Goal: Task Accomplishment & Management: Complete application form

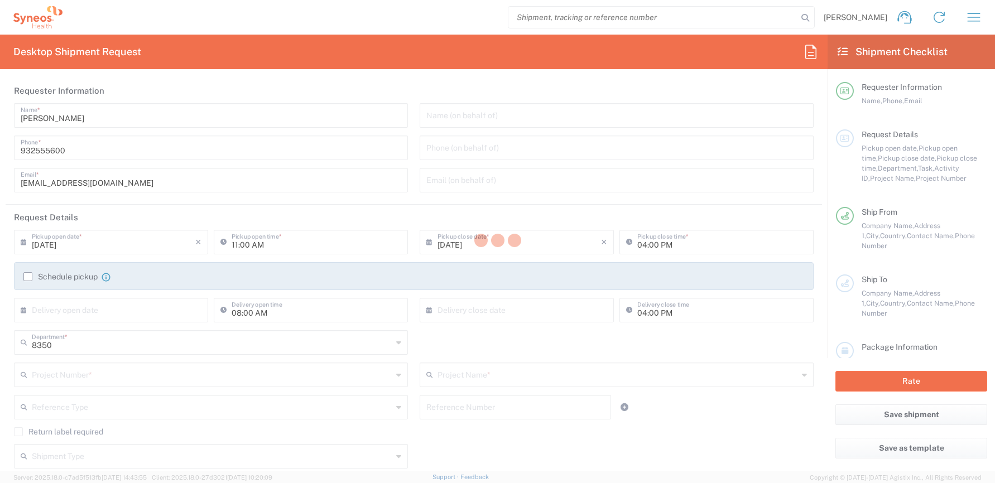
type input "Syneos Health Clinical [GEOGRAPHIC_DATA]"
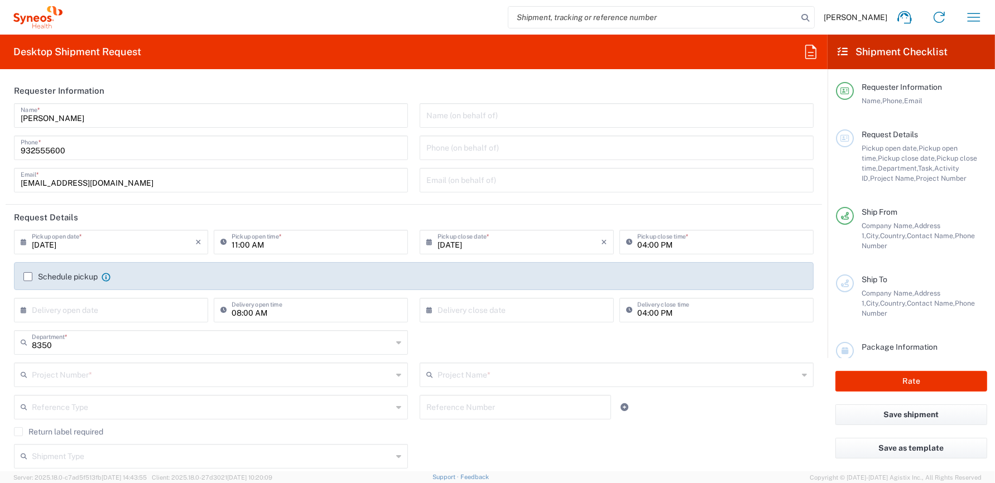
drag, startPoint x: 266, startPoint y: 247, endPoint x: 254, endPoint y: 246, distance: 12.3
click at [266, 247] on input "11:00 AM" at bounding box center [317, 242] width 170 height 20
type input "12:00 AM"
click at [640, 244] on input "04:00 PM" at bounding box center [722, 242] width 170 height 20
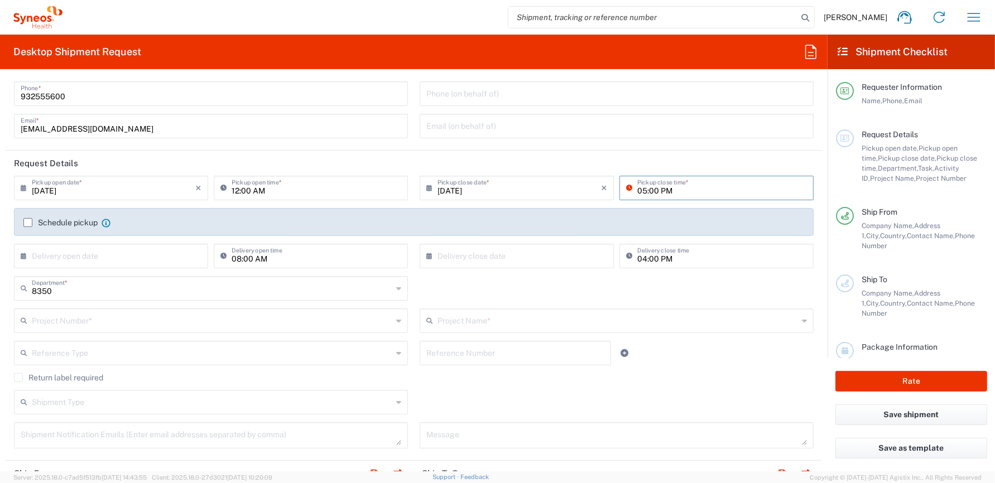
scroll to position [56, 0]
type input "05:00 PM"
click at [27, 222] on label "Schedule pickup" at bounding box center [60, 221] width 74 height 9
click at [28, 221] on input "Schedule pickup" at bounding box center [28, 221] width 0 height 0
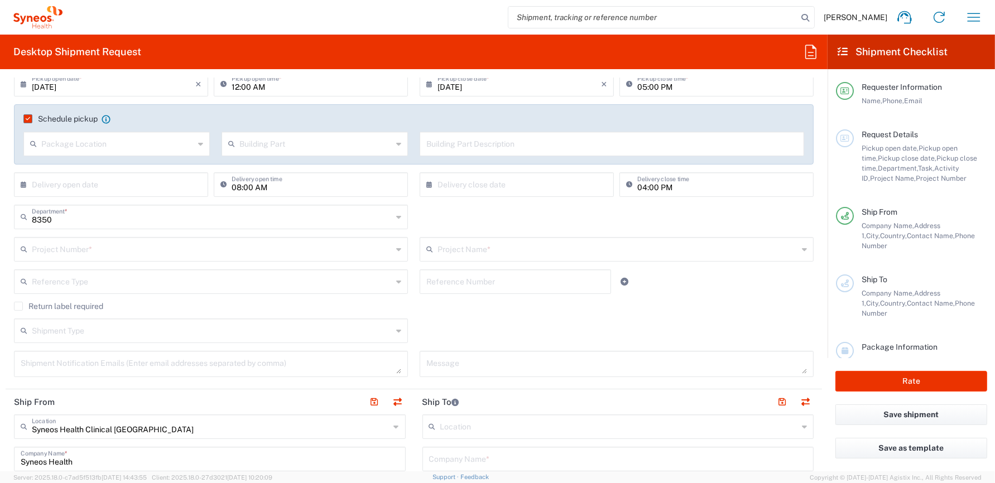
scroll to position [167, 0]
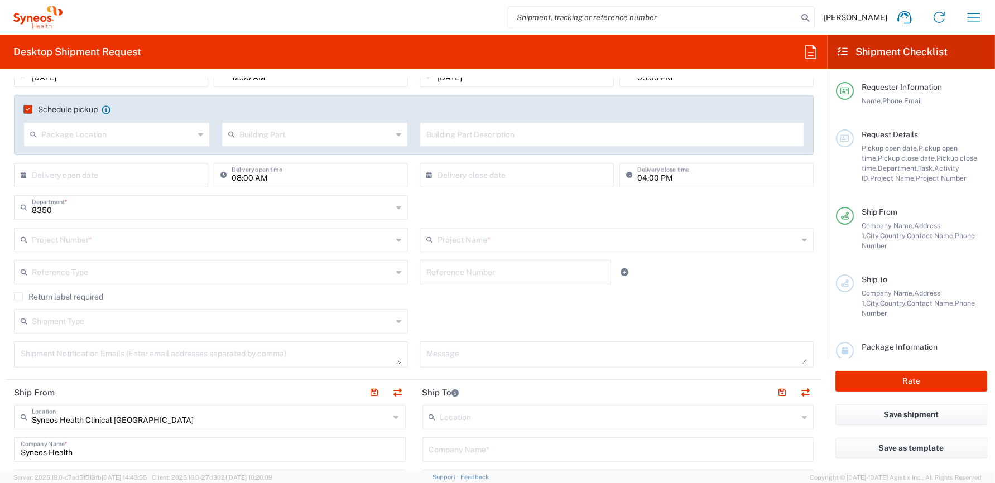
click at [71, 240] on input "text" at bounding box center [212, 239] width 361 height 20
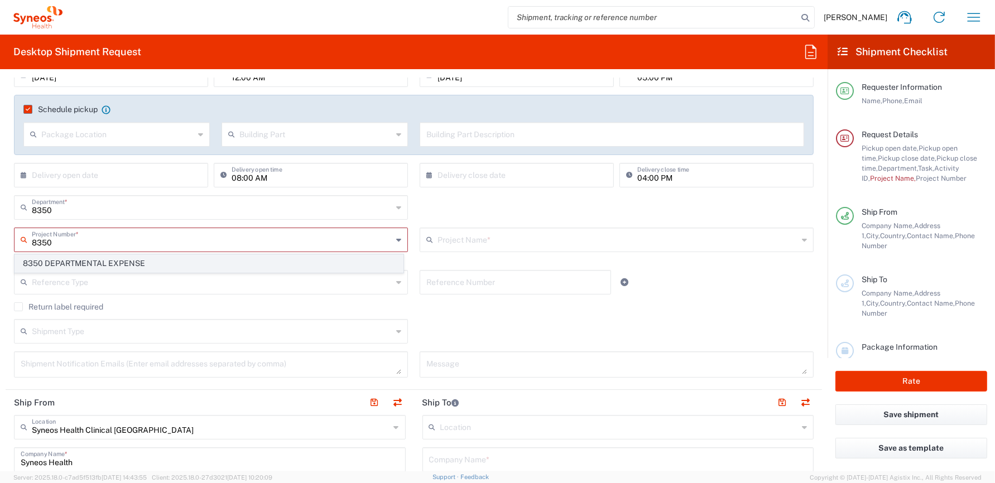
click at [136, 265] on span "8350 DEPARTMENTAL EXPENSE" at bounding box center [209, 263] width 388 height 17
type input "8350 DEPARTMENTAL EXPENSE"
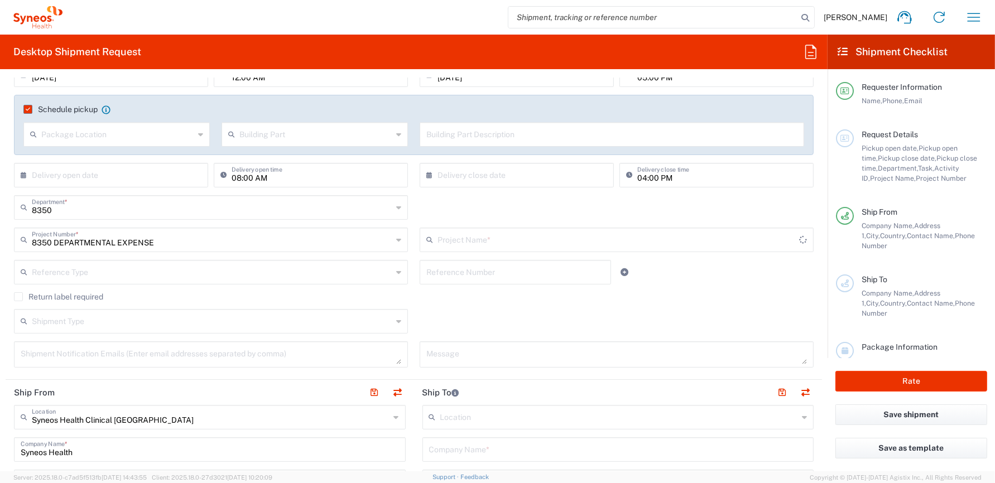
type input "8350 DEPARTMENTAL EXPENSE"
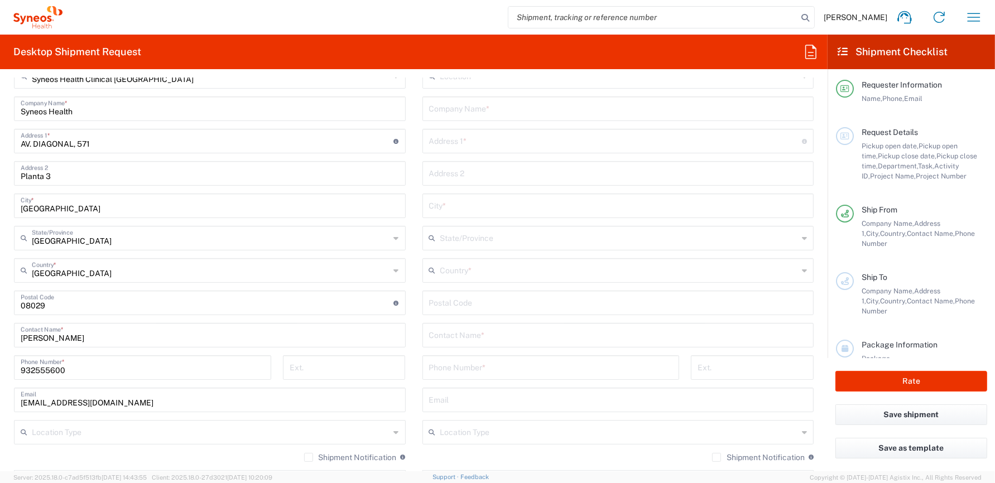
scroll to position [453, 0]
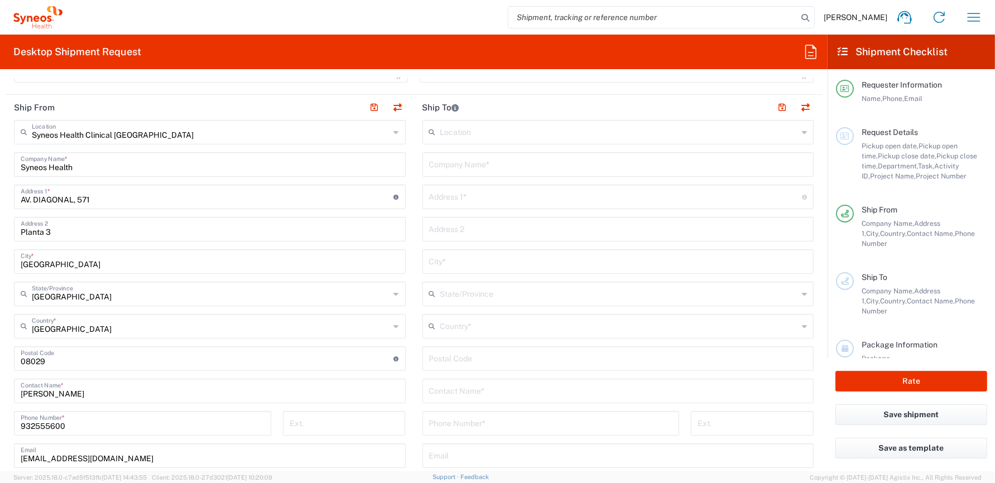
click at [802, 133] on icon at bounding box center [804, 132] width 5 height 18
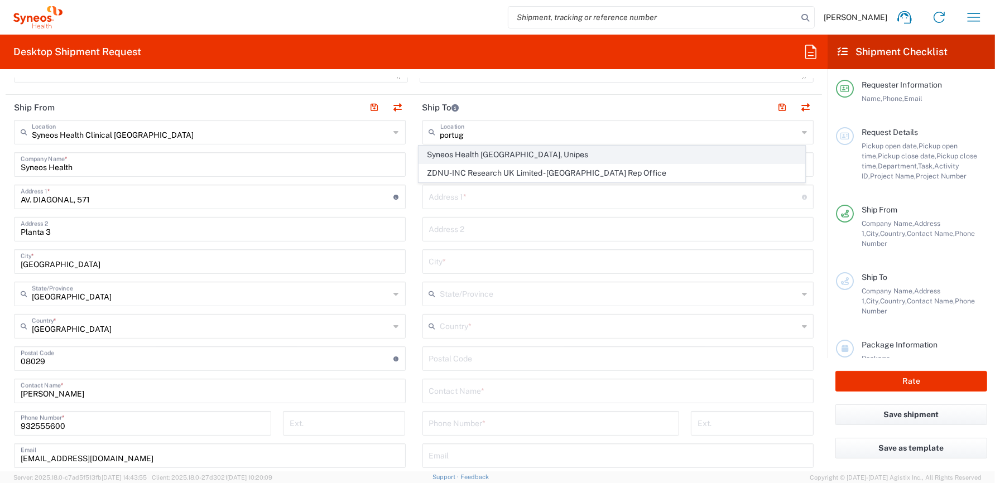
click at [477, 153] on span "Syneos Health [GEOGRAPHIC_DATA], Unipes" at bounding box center [611, 154] width 385 height 17
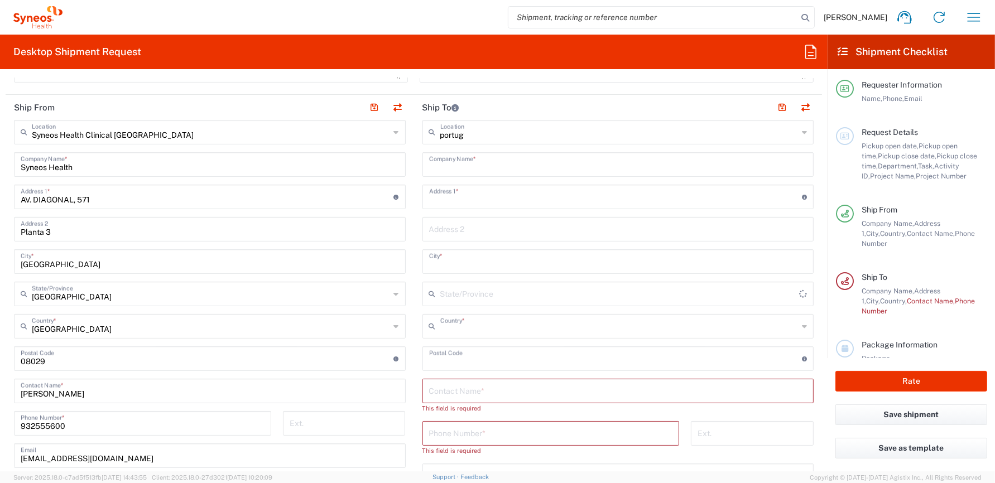
type input "Syneos Health [GEOGRAPHIC_DATA], Unipes"
type input "Avenida Duque d’Ávila, nº 46, 3º andar ‘C’"
type input "Lisboa"
type input "[GEOGRAPHIC_DATA]"
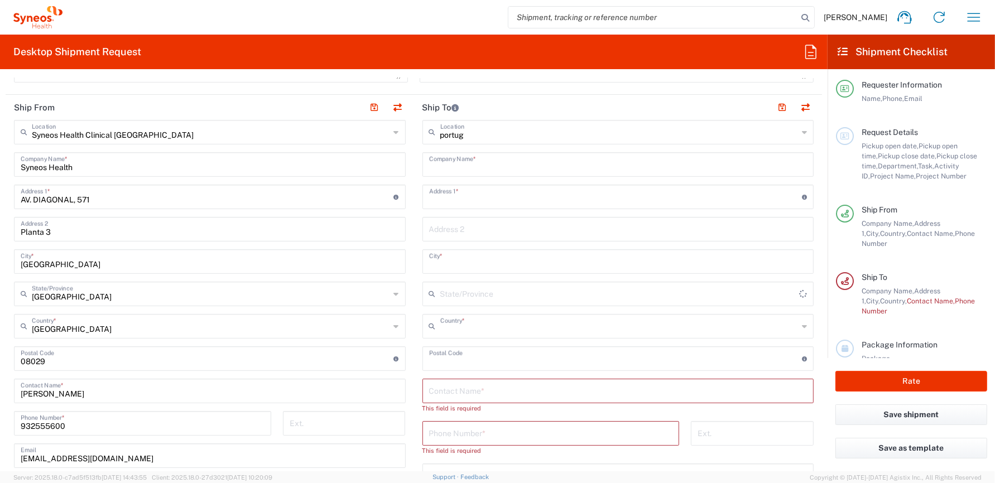
type input "1050-083"
type input "Sender/Shipper"
type input "Delivery Duty Paid"
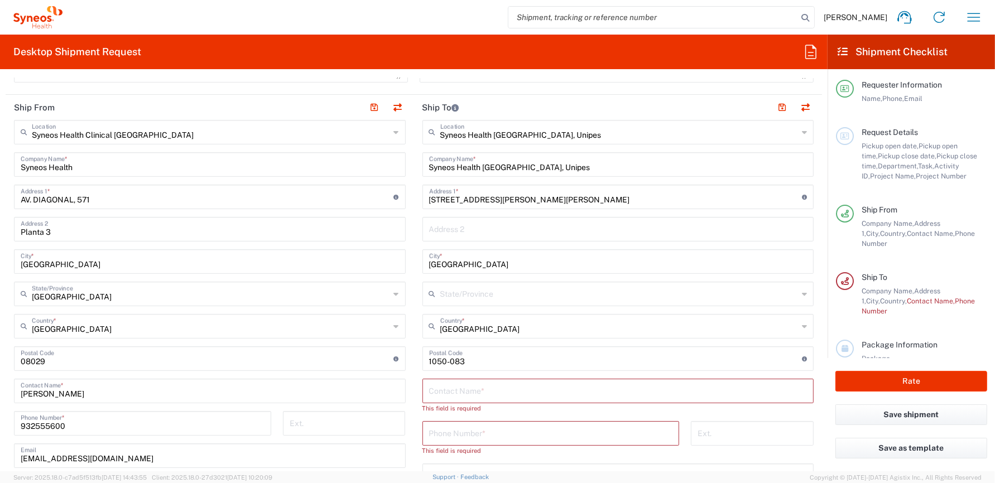
click at [802, 132] on icon at bounding box center [804, 132] width 5 height 18
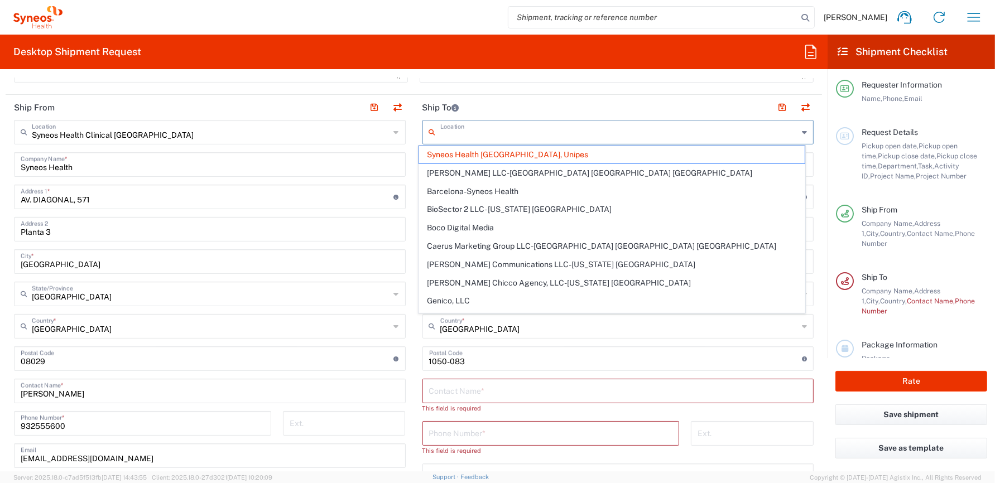
click at [523, 108] on header "Ship To" at bounding box center [618, 107] width 409 height 25
type input "Syneos Health [GEOGRAPHIC_DATA], Unipes"
click at [558, 132] on input "text" at bounding box center [619, 132] width 358 height 20
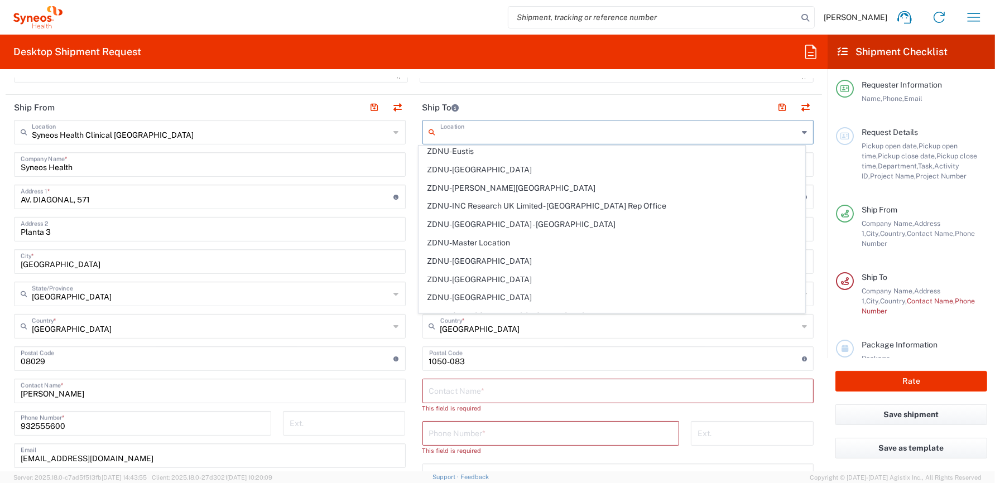
scroll to position [2402, 0]
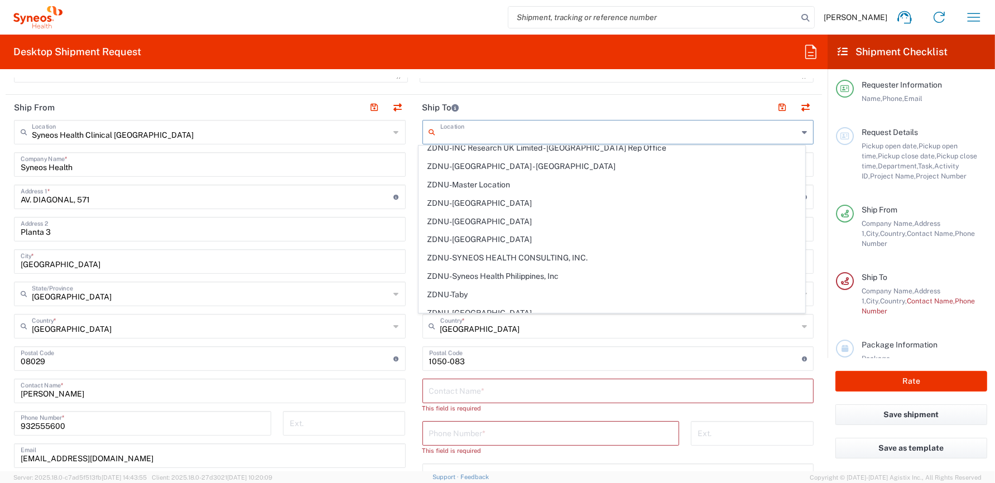
click at [819, 284] on form "Requester Information Bianca Suriol Galimany Name * 932555600 Phone * bianca.su…" at bounding box center [414, 274] width 828 height 393
type input "Syneos Health [GEOGRAPHIC_DATA], Unipes"
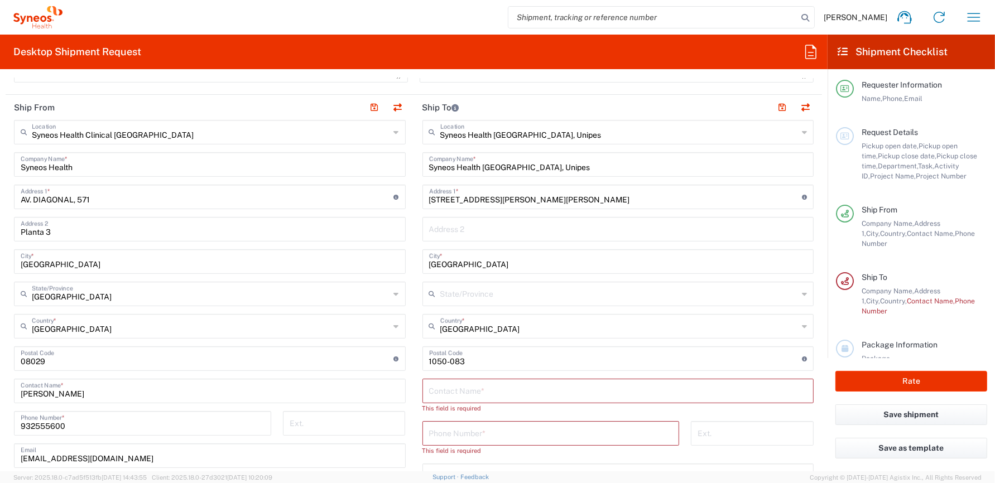
click at [558, 136] on input "Syneos Health [GEOGRAPHIC_DATA], Unipes" at bounding box center [619, 132] width 358 height 20
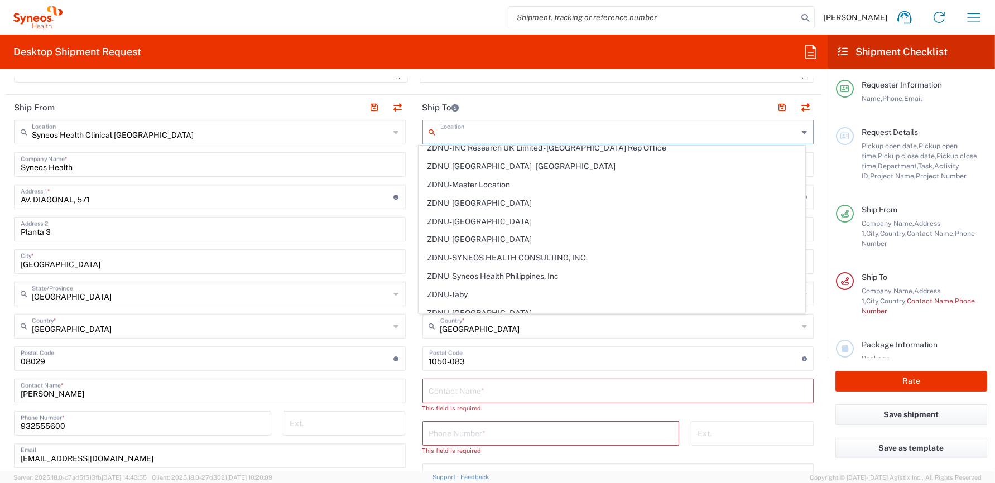
scroll to position [0, 0]
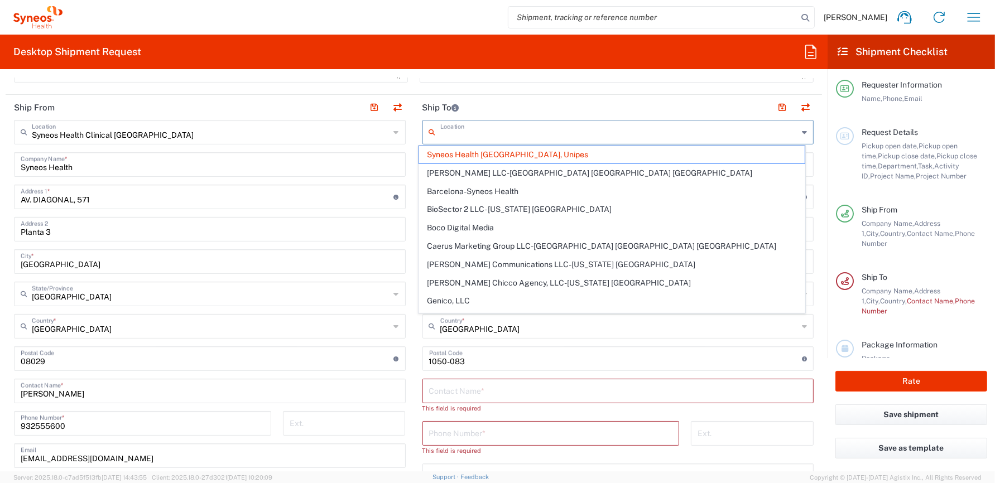
click at [558, 136] on input "text" at bounding box center [619, 132] width 358 height 20
click at [608, 107] on header "Ship To" at bounding box center [618, 107] width 409 height 25
type input "Syneos Health [GEOGRAPHIC_DATA], Unipes"
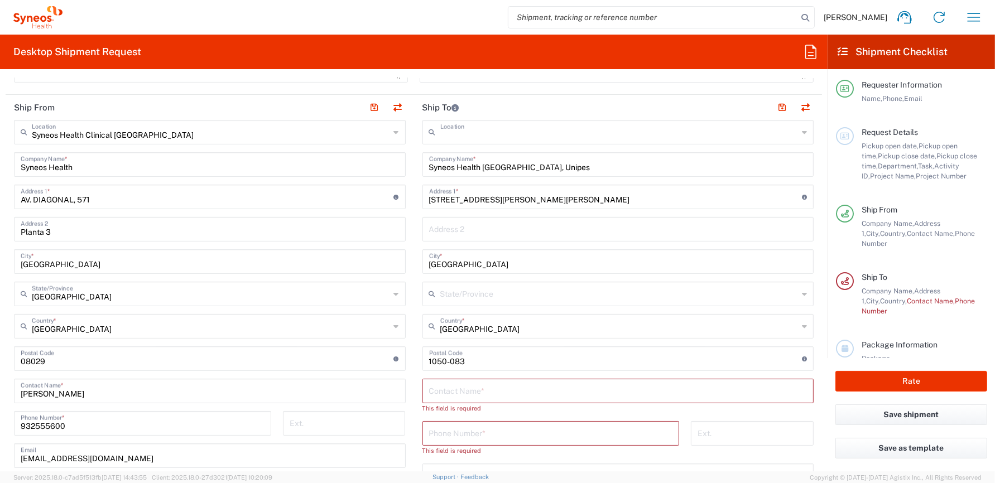
click at [608, 128] on input "text" at bounding box center [619, 132] width 358 height 20
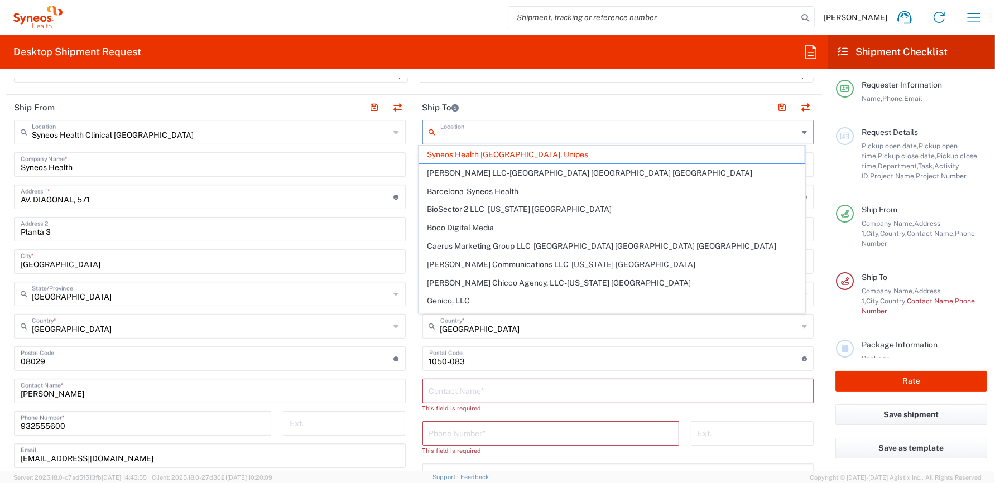
click at [606, 100] on header "Ship To" at bounding box center [618, 107] width 409 height 25
type input "Syneos Health [GEOGRAPHIC_DATA], Unipes"
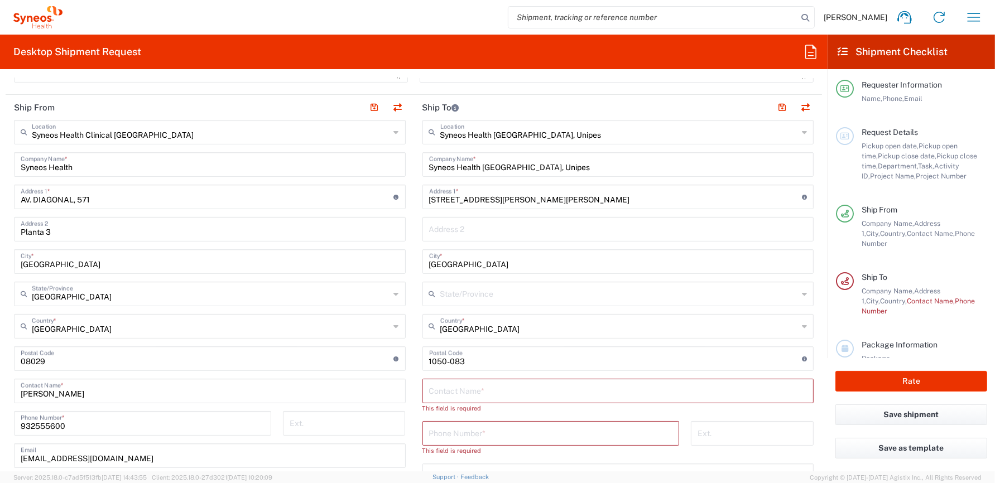
click at [562, 165] on input "Syneos Health [GEOGRAPHIC_DATA], Unipes" at bounding box center [618, 164] width 378 height 20
click at [507, 104] on header "Ship To" at bounding box center [618, 107] width 409 height 25
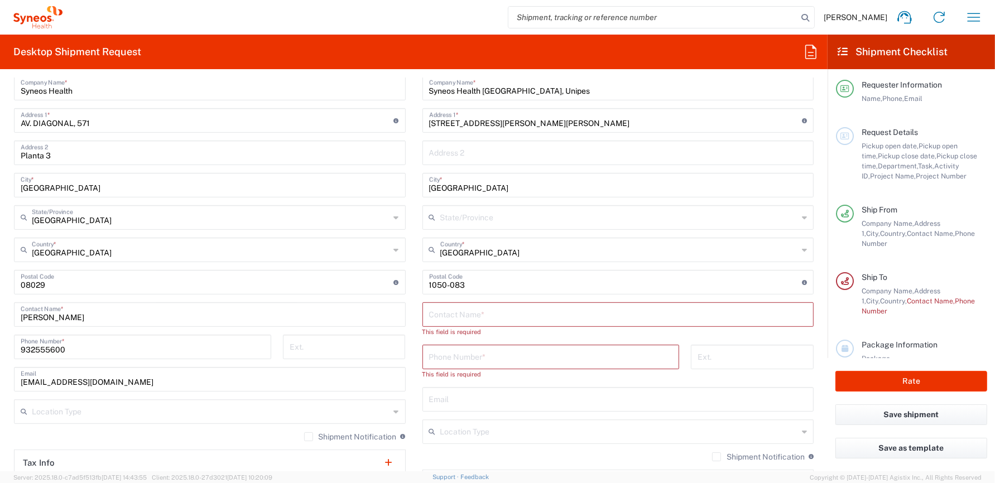
scroll to position [568, 0]
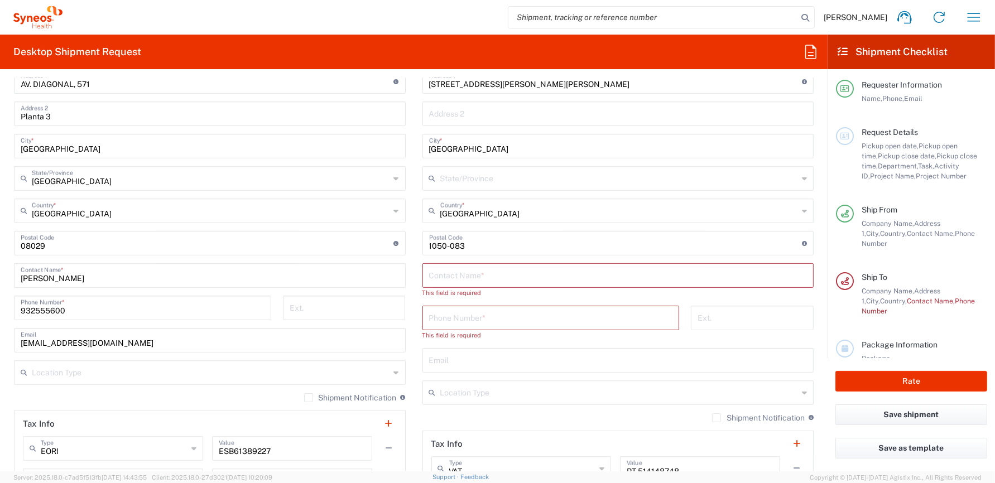
click at [71, 373] on input "text" at bounding box center [211, 372] width 358 height 20
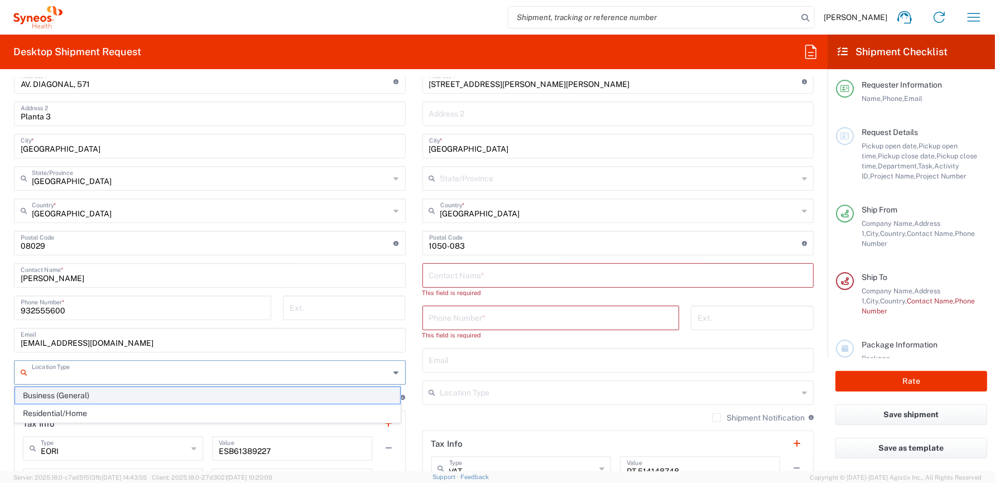
click at [55, 395] on span "Business (General)" at bounding box center [207, 395] width 385 height 17
type input "Business (General)"
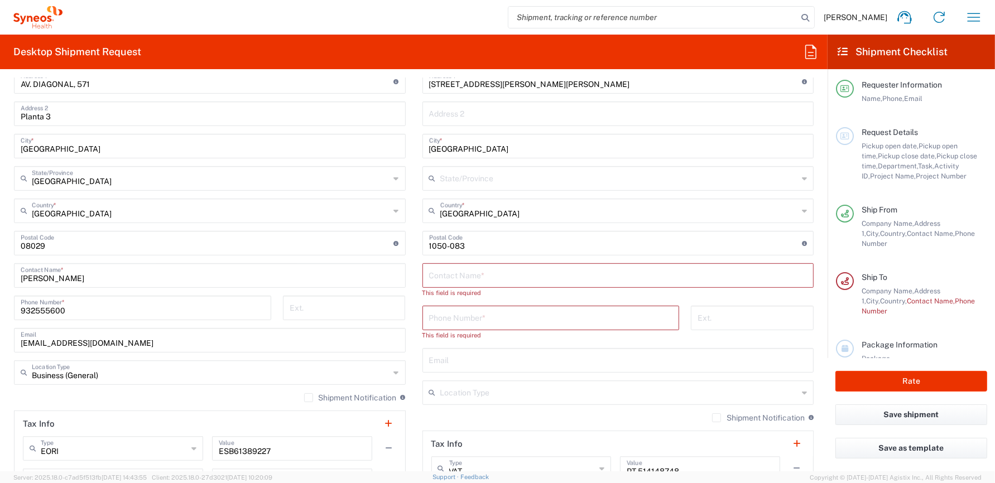
click at [488, 396] on input "text" at bounding box center [619, 392] width 358 height 20
click at [810, 343] on div "Ext." at bounding box center [752, 327] width 134 height 42
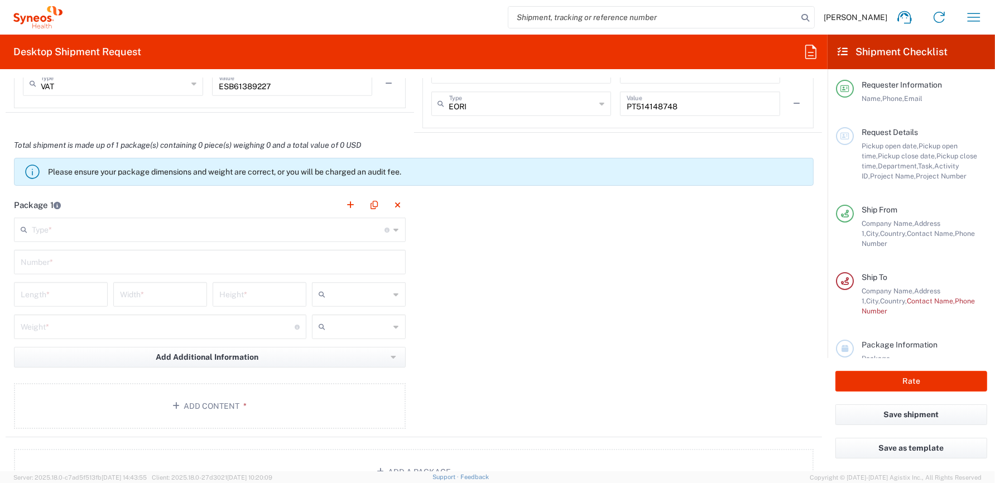
scroll to position [1015, 0]
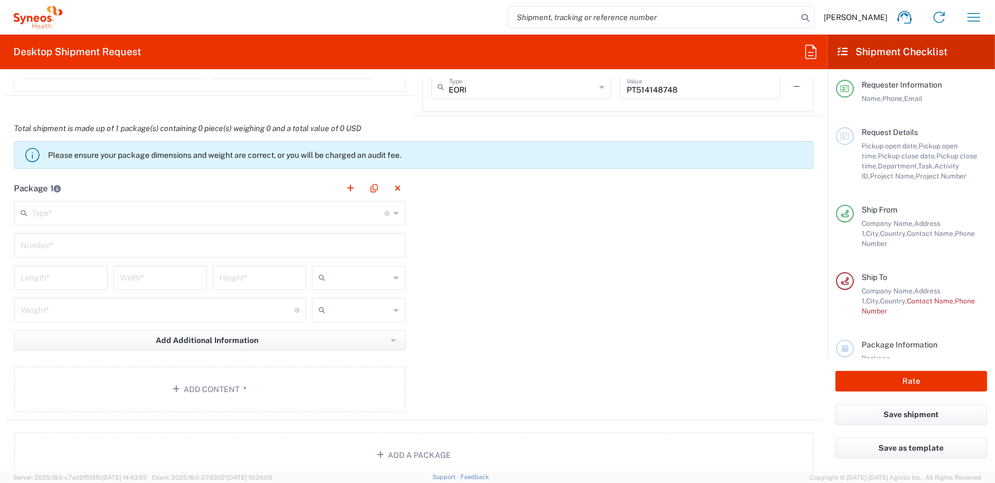
click at [325, 215] on input "text" at bounding box center [208, 213] width 353 height 20
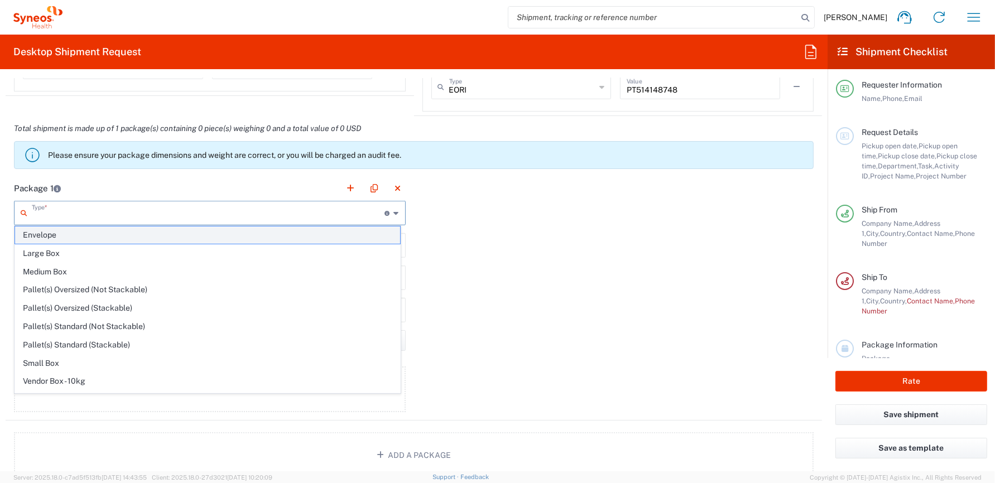
click at [47, 235] on span "Envelope" at bounding box center [207, 235] width 385 height 17
type input "Envelope"
type input "1"
type input "9.5"
type input "12.5"
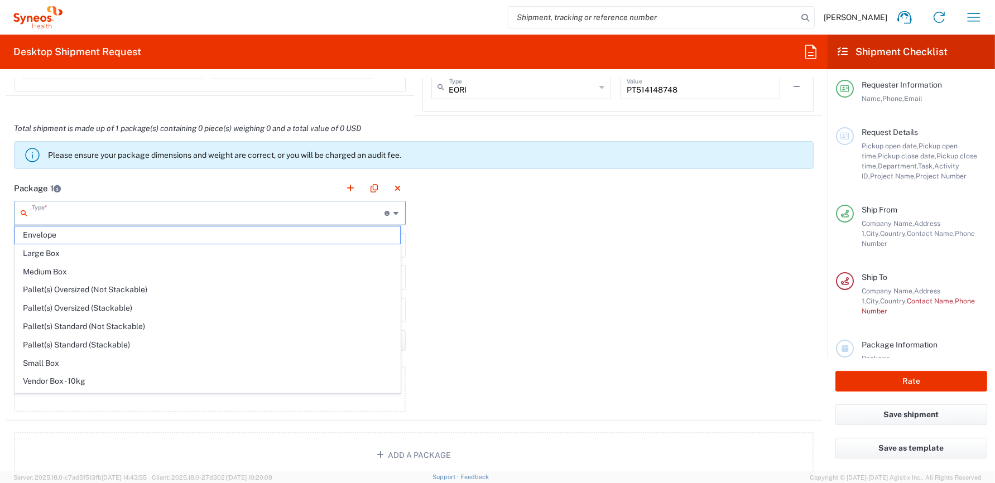
type input "0.25"
type input "in"
type input "0.45"
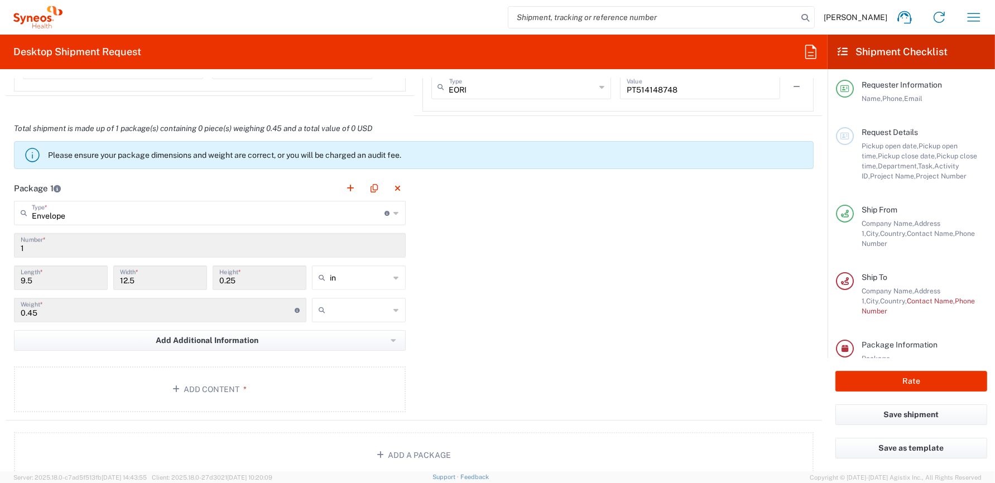
click at [338, 276] on input "in" at bounding box center [360, 278] width 60 height 18
click at [330, 315] on span "cm" at bounding box center [355, 318] width 90 height 17
type input "24.13"
type input "31.75"
type input "0.64"
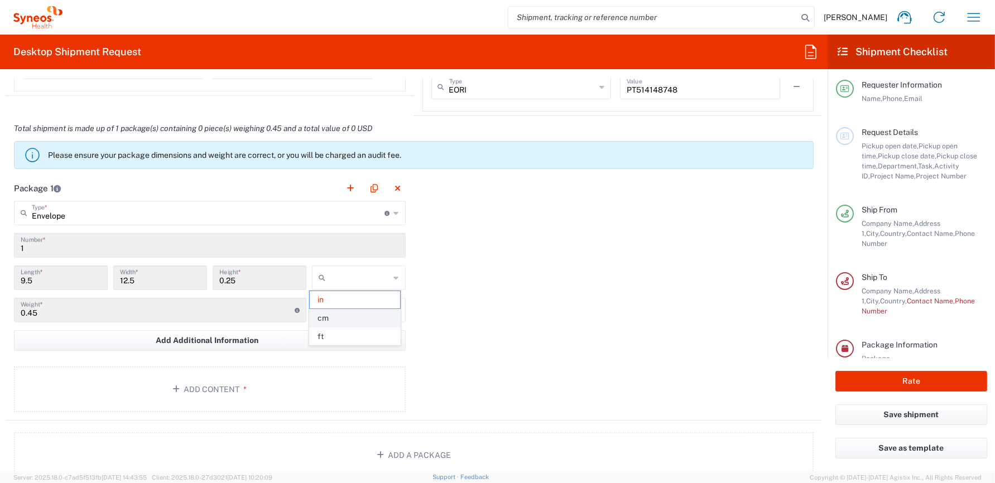
type input "cm"
click at [332, 311] on input "text" at bounding box center [360, 310] width 60 height 18
click at [328, 335] on span "kgs" at bounding box center [355, 332] width 90 height 17
type input "kgs"
click at [195, 386] on button "Add Content *" at bounding box center [210, 390] width 392 height 46
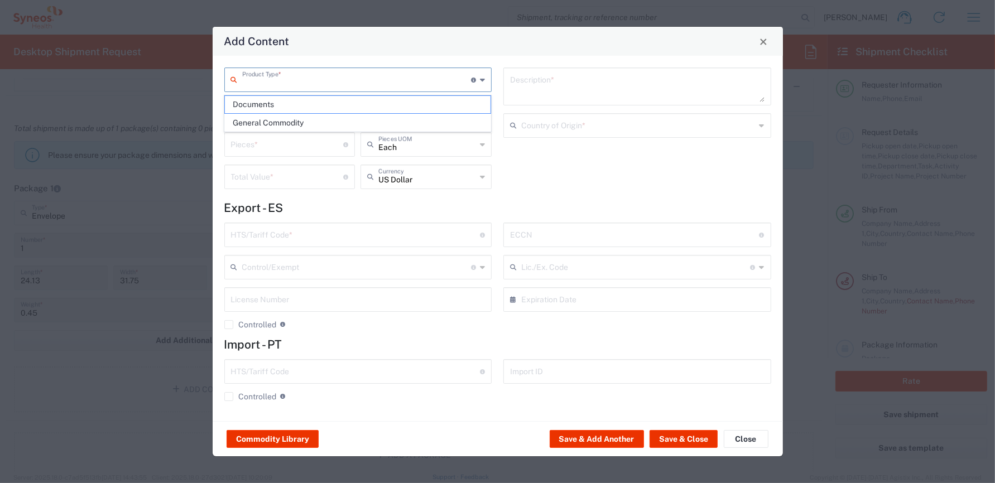
click at [262, 80] on input "text" at bounding box center [356, 79] width 229 height 20
click at [252, 104] on span "Documents" at bounding box center [358, 104] width 266 height 17
type input "Documents"
type input "1"
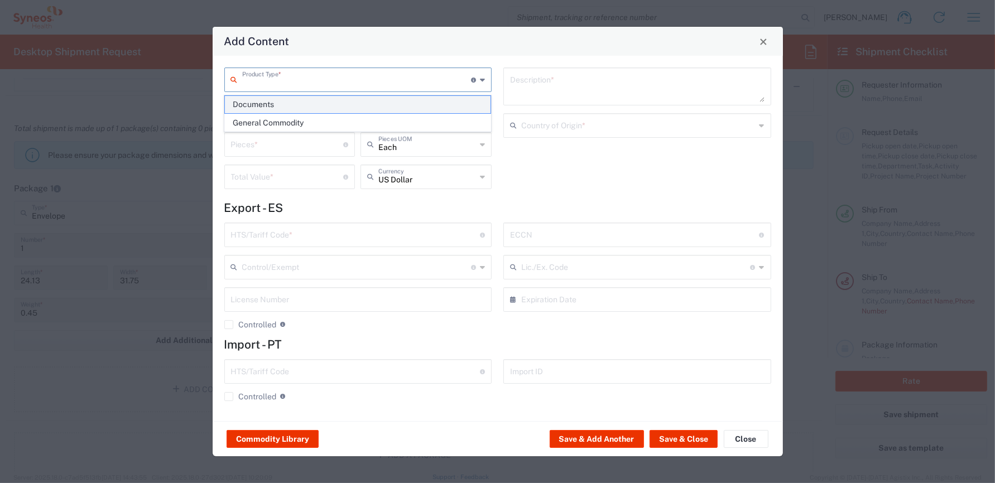
type input "1"
type textarea "Documents"
type input "[GEOGRAPHIC_DATA]"
type input "0000.00.0000"
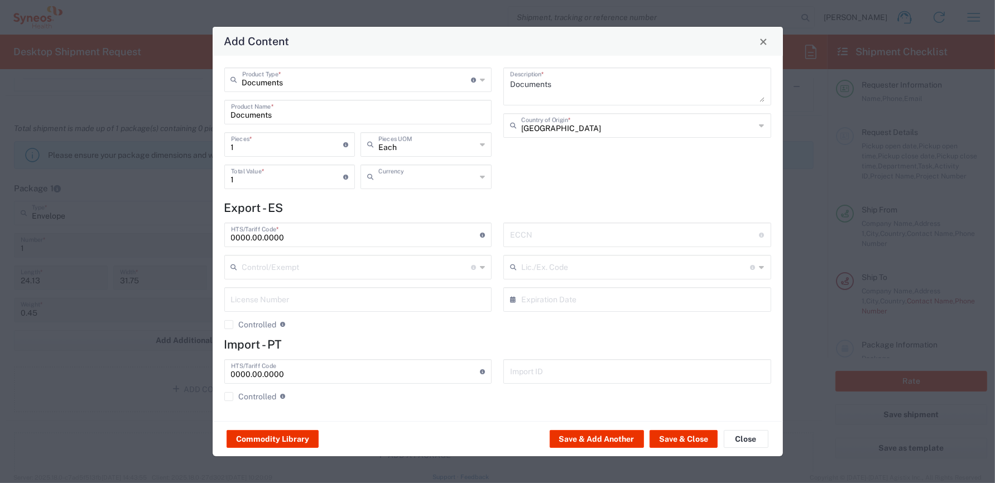
click at [406, 179] on input "text" at bounding box center [427, 176] width 98 height 20
click at [392, 197] on span "Euro" at bounding box center [426, 201] width 129 height 17
type input "Euro"
click at [689, 440] on button "Save & Close" at bounding box center [684, 439] width 68 height 18
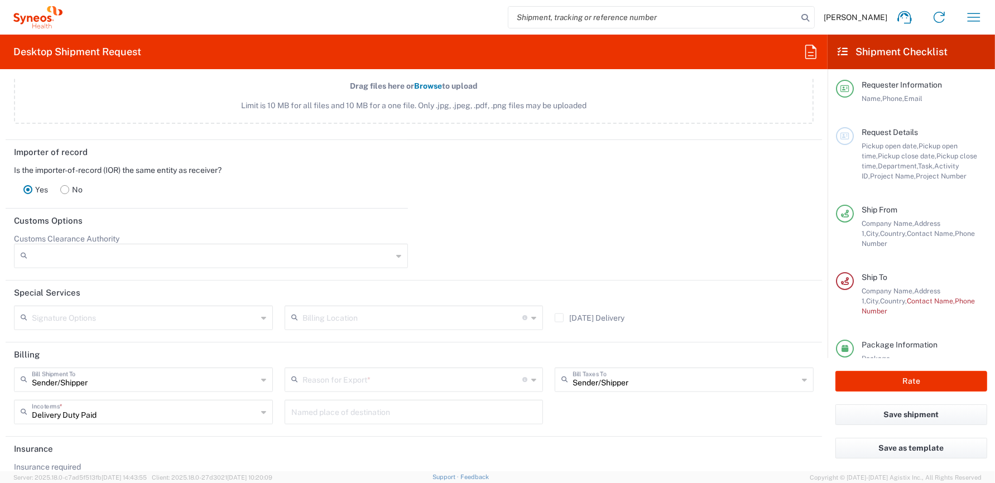
scroll to position [1548, 0]
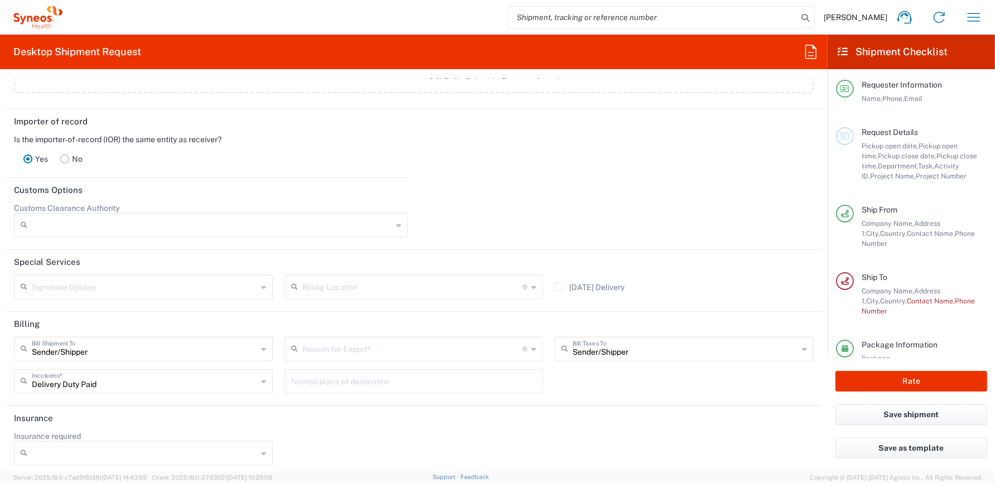
click at [150, 287] on input "text" at bounding box center [144, 287] width 225 height 20
click at [353, 252] on header "Special Services" at bounding box center [414, 262] width 816 height 25
click at [61, 282] on input "text" at bounding box center [144, 287] width 225 height 20
click at [230, 250] on header "Special Services" at bounding box center [414, 262] width 816 height 25
click at [266, 285] on div "Signature Options" at bounding box center [143, 287] width 259 height 25
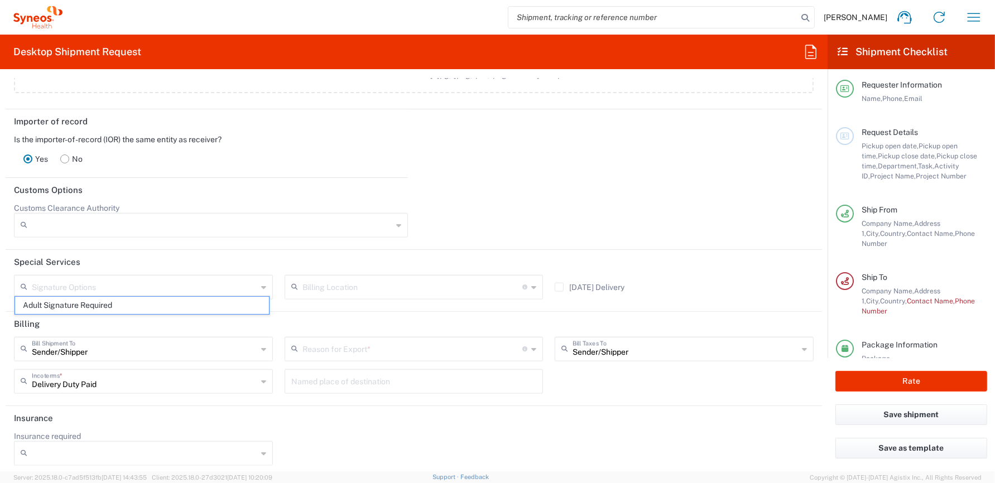
click at [258, 278] on div "Signature Options" at bounding box center [143, 287] width 259 height 25
click at [333, 250] on header "Special Services" at bounding box center [414, 262] width 816 height 25
click at [212, 277] on input "text" at bounding box center [144, 287] width 225 height 20
drag, startPoint x: 89, startPoint y: 307, endPoint x: 144, endPoint y: 294, distance: 56.3
click at [89, 306] on span "Adult Signature Required" at bounding box center [142, 305] width 254 height 17
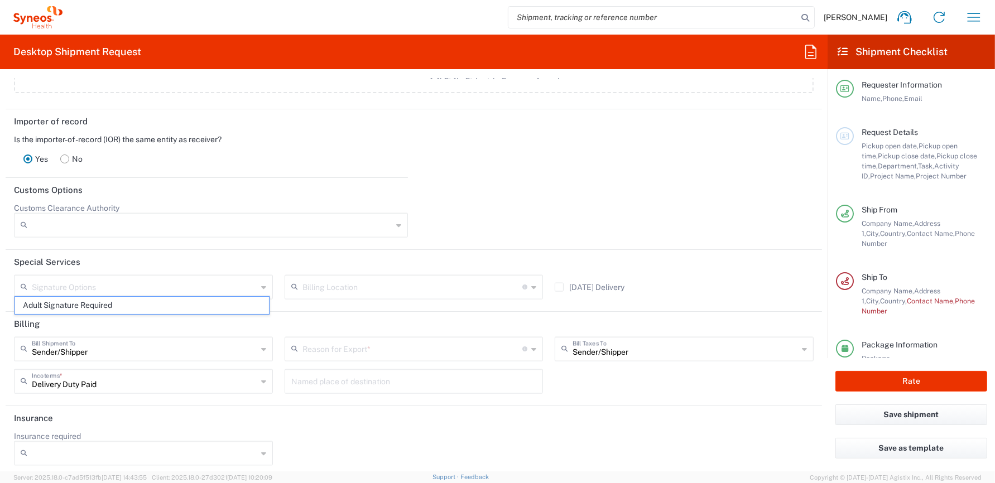
type input "Adult Signature Required"
click at [575, 193] on header "Customs Options" at bounding box center [414, 190] width 816 height 25
click at [61, 446] on input "Insurance required" at bounding box center [144, 454] width 225 height 18
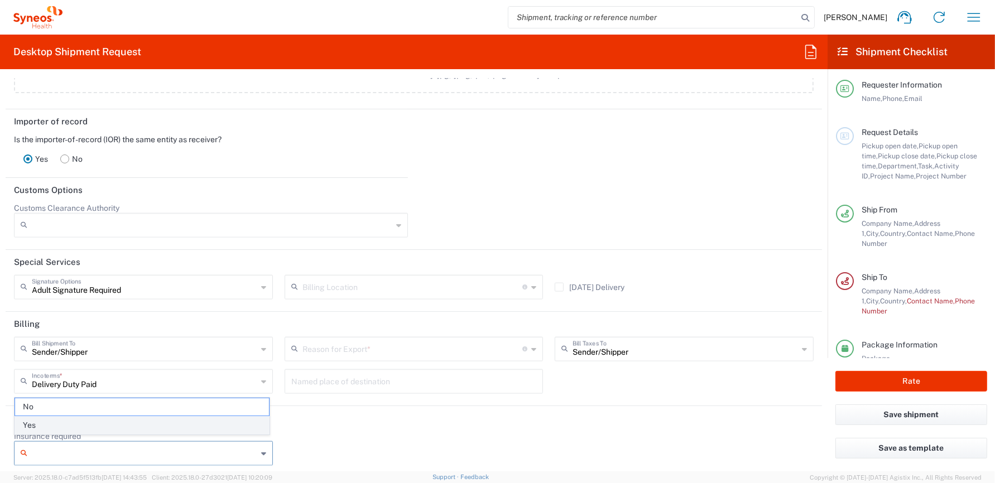
click at [32, 424] on span "Yes" at bounding box center [142, 425] width 254 height 17
type input "Yes"
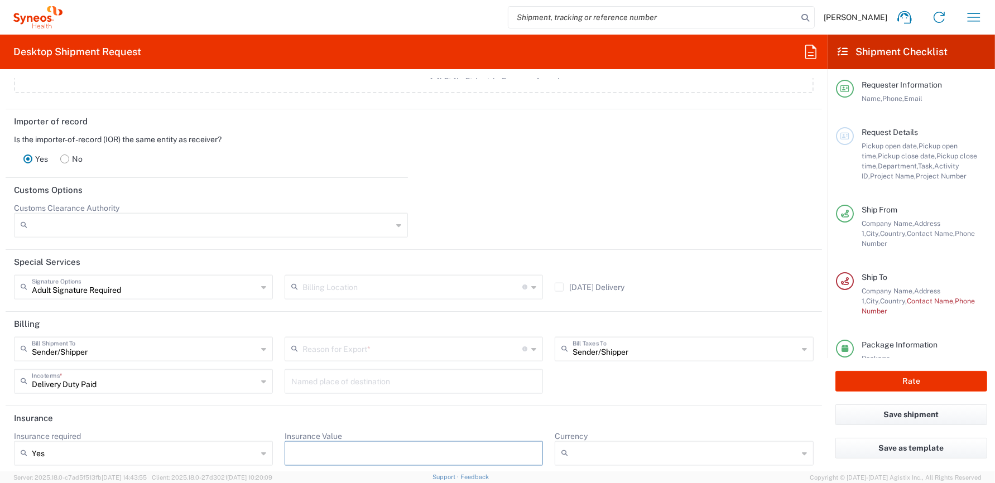
click at [330, 445] on input "Insurance Value" at bounding box center [414, 454] width 246 height 18
type input "1000"
click at [584, 451] on input "Currency" at bounding box center [685, 454] width 225 height 18
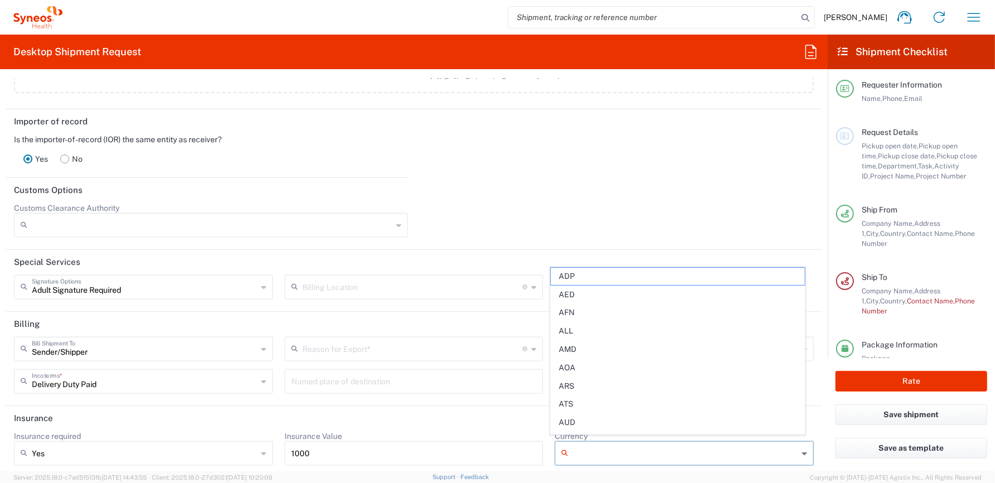
click at [630, 194] on header "Customs Options" at bounding box center [414, 190] width 816 height 25
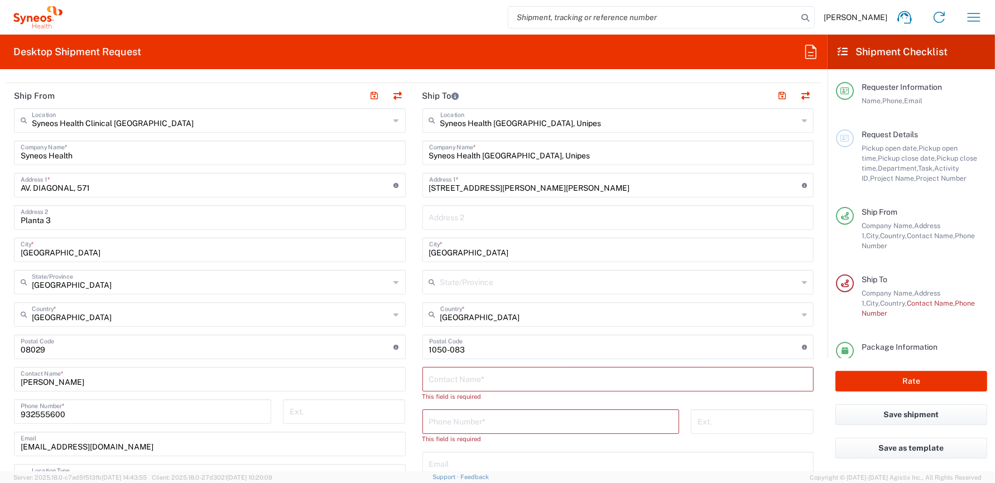
scroll to position [320, 0]
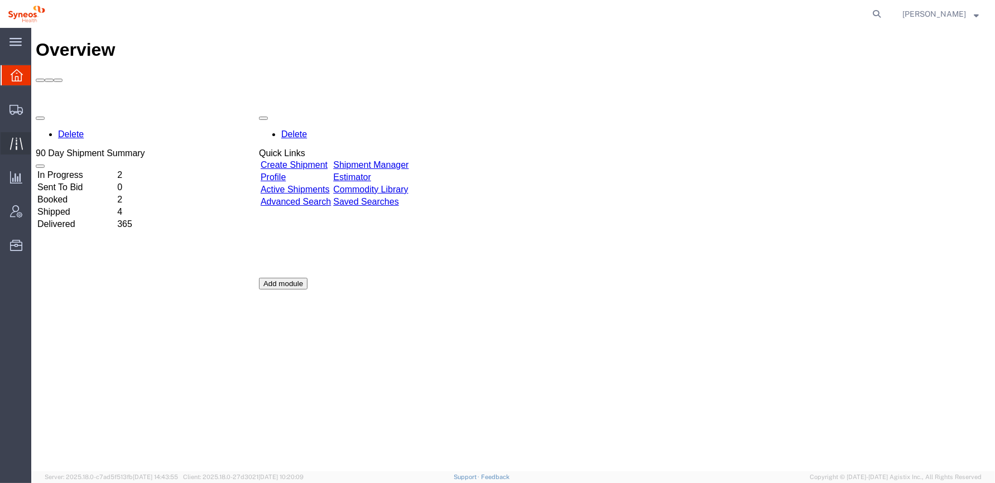
click at [15, 143] on icon at bounding box center [16, 143] width 13 height 13
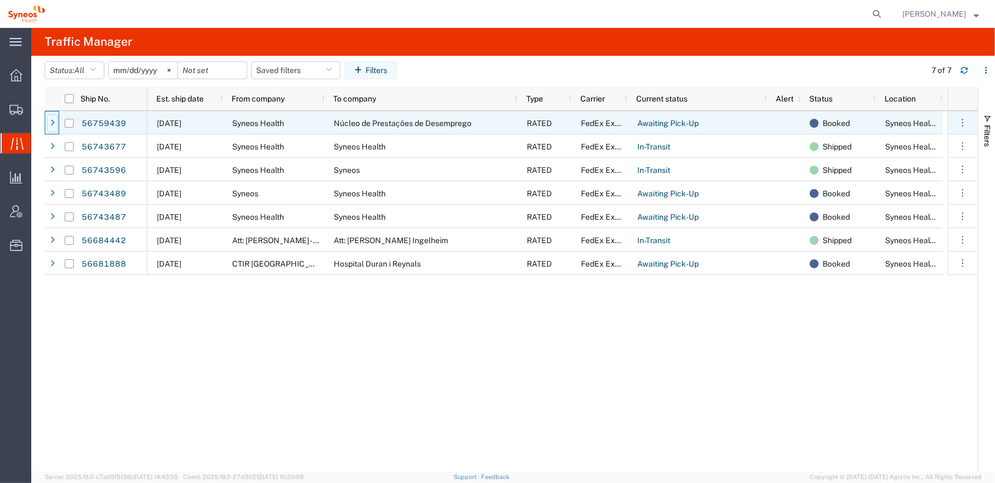
click at [52, 123] on icon at bounding box center [52, 123] width 4 height 8
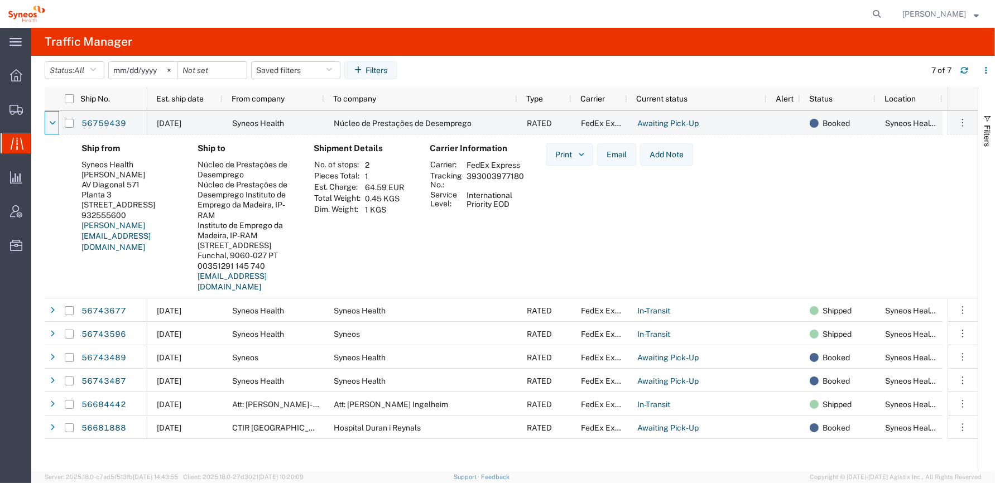
click at [497, 177] on td "393003977180" at bounding box center [495, 180] width 65 height 19
copy td "393003977180"
click at [460, 233] on div "Carrier Information Carrier: FedEx Express Tracking No.: 393003977180 Service L…" at bounding box center [479, 221] width 116 height 157
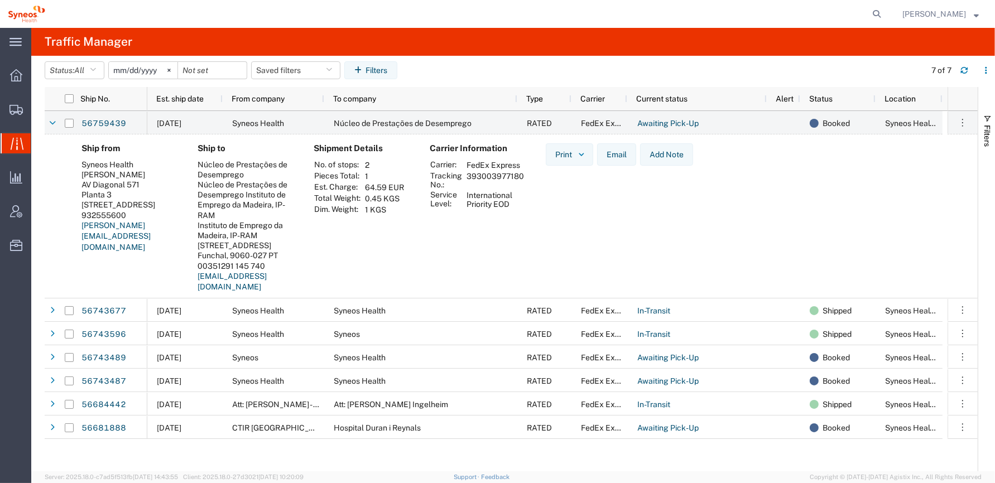
click at [411, 252] on div "Shipment Details No. of stops: 2 Pieces Total: 1 Est. Charge: 64.59 EUR Total W…" at bounding box center [363, 221] width 116 height 157
click at [51, 123] on icon at bounding box center [52, 123] width 7 height 8
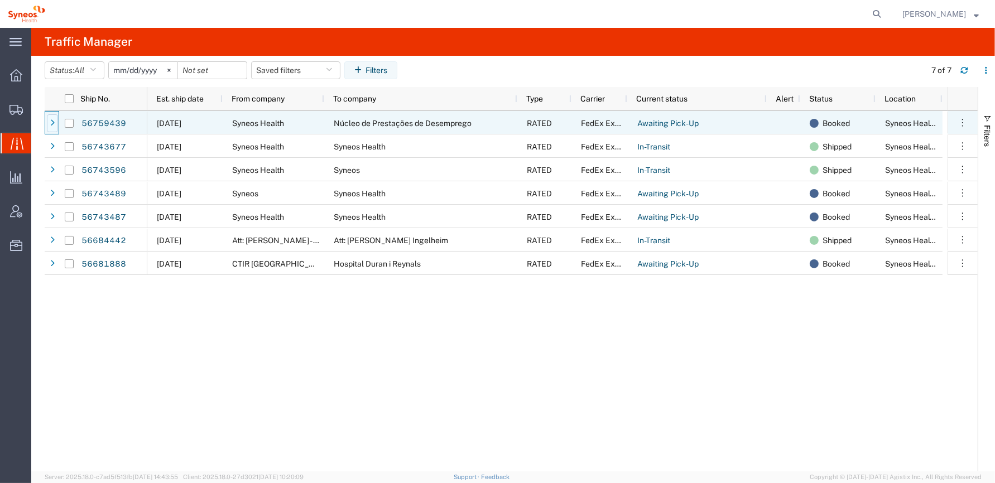
click at [52, 122] on icon at bounding box center [52, 123] width 4 height 8
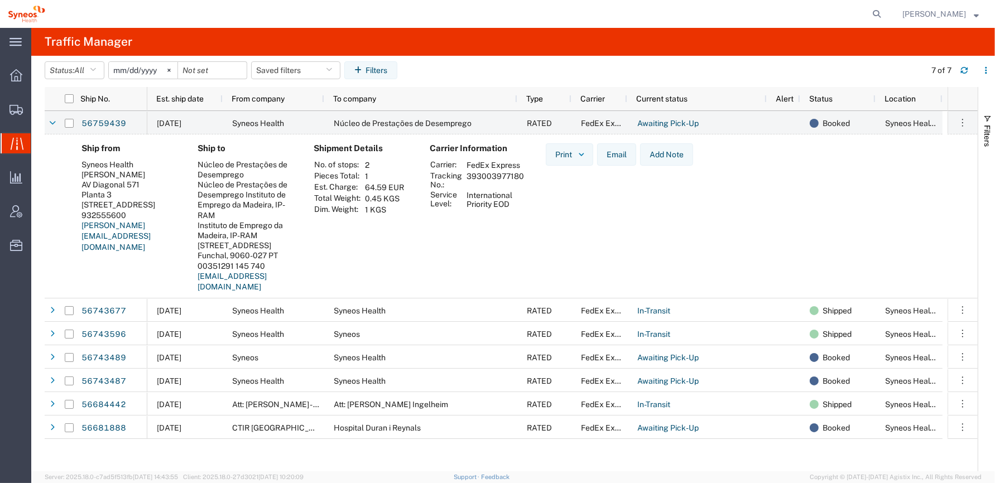
click at [487, 175] on td "393003977180" at bounding box center [495, 180] width 65 height 19
drag, startPoint x: 436, startPoint y: 262, endPoint x: 418, endPoint y: 251, distance: 21.4
click at [436, 262] on div "Carrier Information Carrier: FedEx Express Tracking No.: 393003977180 Service L…" at bounding box center [479, 221] width 116 height 157
click at [54, 122] on icon at bounding box center [52, 123] width 7 height 8
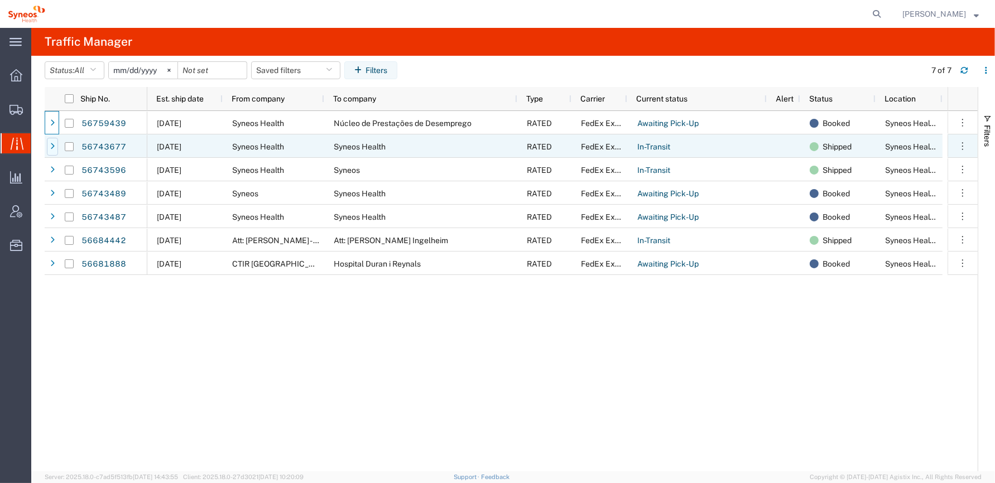
click at [51, 145] on icon at bounding box center [52, 147] width 4 height 8
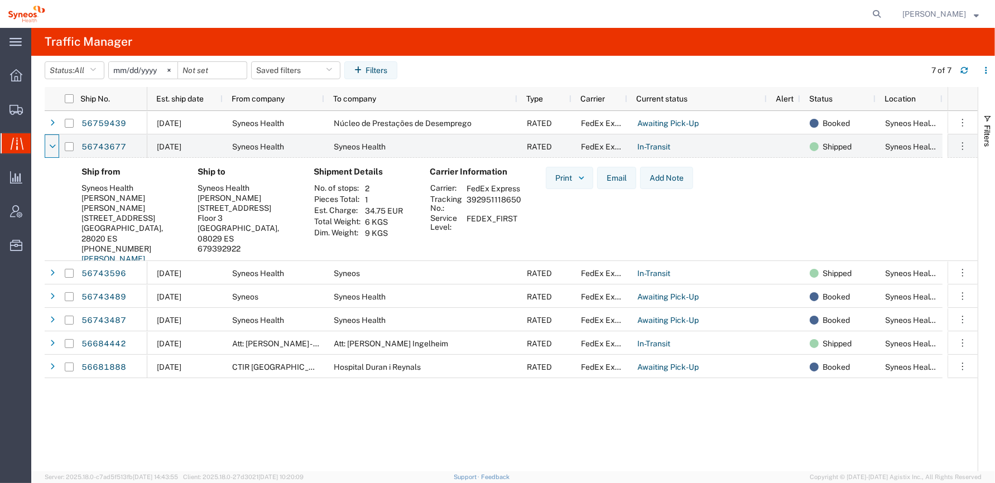
click at [110, 195] on div "Eugenio Sanchez" at bounding box center [130, 198] width 98 height 10
click at [246, 199] on div "Bianca Suriol" at bounding box center [247, 198] width 98 height 10
click at [485, 206] on td "392951118650" at bounding box center [494, 203] width 63 height 19
click at [486, 206] on td "392951118650" at bounding box center [494, 203] width 63 height 19
copy td "392951118650"
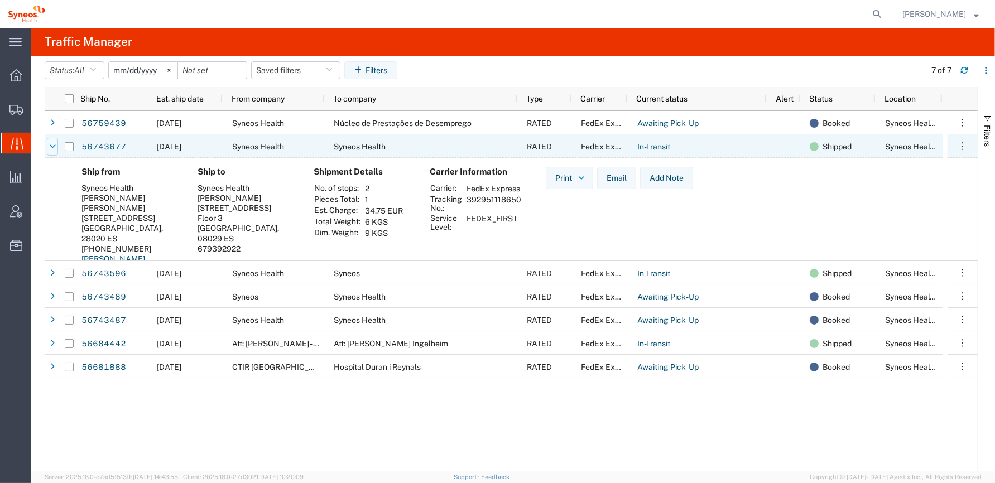
click at [52, 146] on icon at bounding box center [52, 147] width 7 height 8
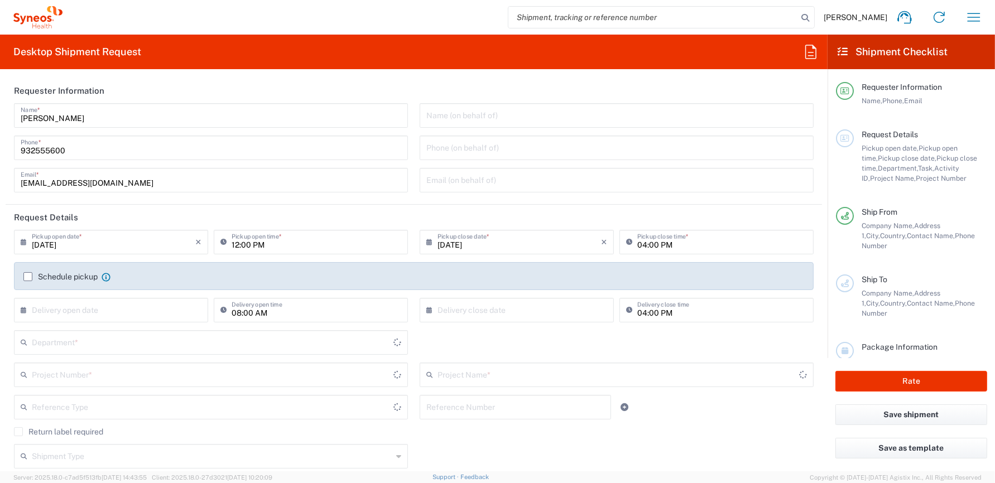
type input "[GEOGRAPHIC_DATA]"
type input "8350"
type input "[GEOGRAPHIC_DATA]"
type input "Syneos Health Clinical [GEOGRAPHIC_DATA]"
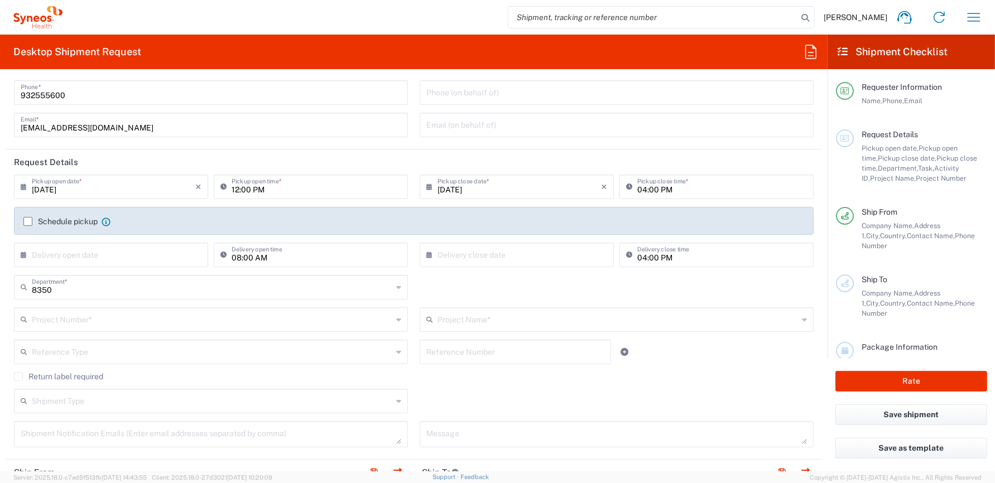
scroll to position [56, 0]
click at [637, 188] on input "04:00 PM" at bounding box center [722, 186] width 170 height 20
type input "05:00 PM"
click at [23, 221] on label "Schedule pickup" at bounding box center [60, 221] width 74 height 9
click at [28, 221] on input "Schedule pickup" at bounding box center [28, 221] width 0 height 0
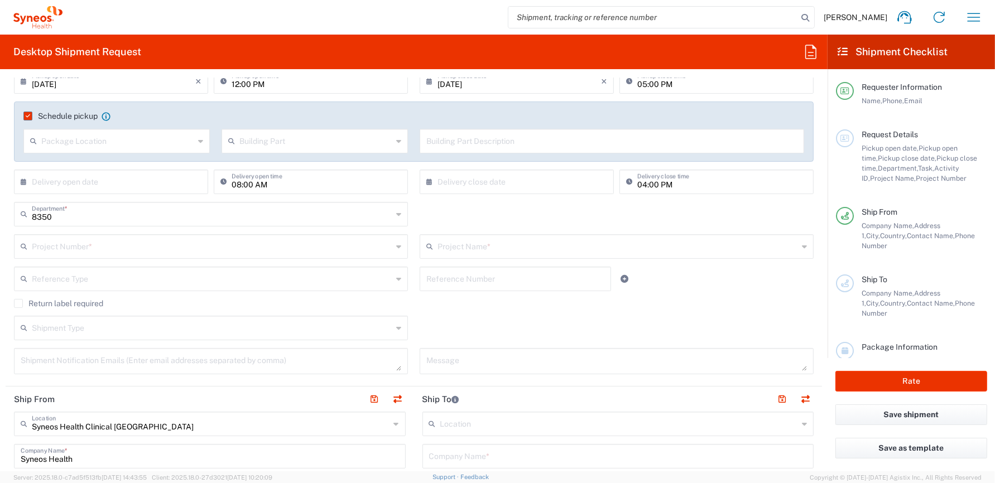
scroll to position [167, 0]
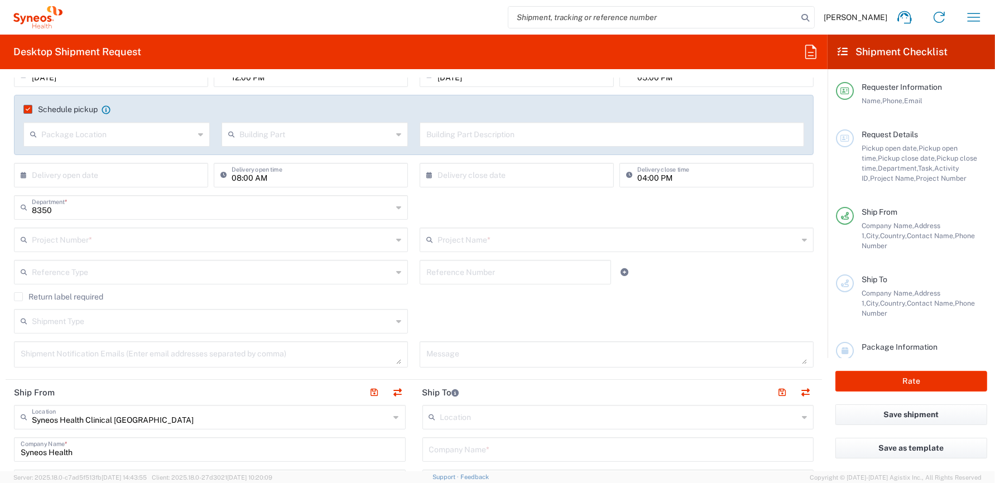
click at [143, 241] on input "text" at bounding box center [212, 239] width 361 height 20
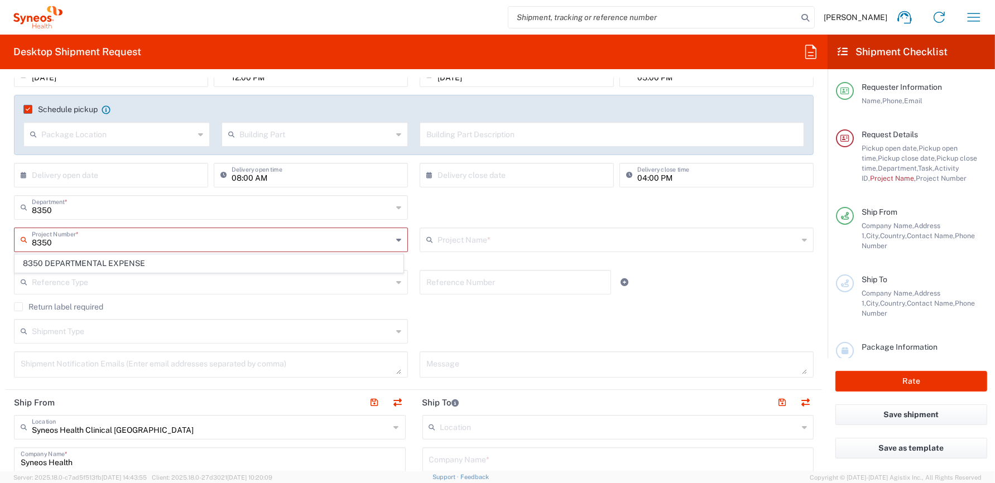
click at [114, 261] on span "8350 DEPARTMENTAL EXPENSE" at bounding box center [209, 263] width 388 height 17
type input "8350 DEPARTMENTAL EXPENSE"
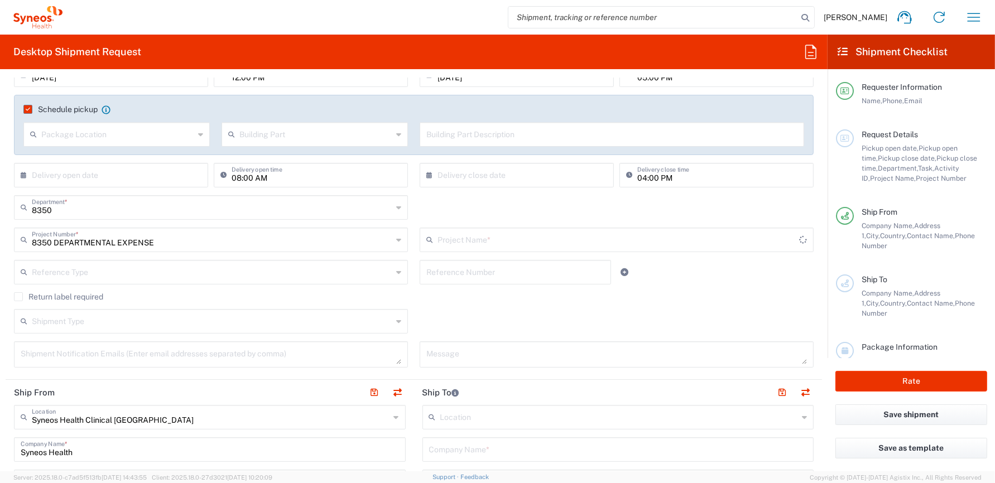
type input "8350 DEPARTMENTAL EXPENSE"
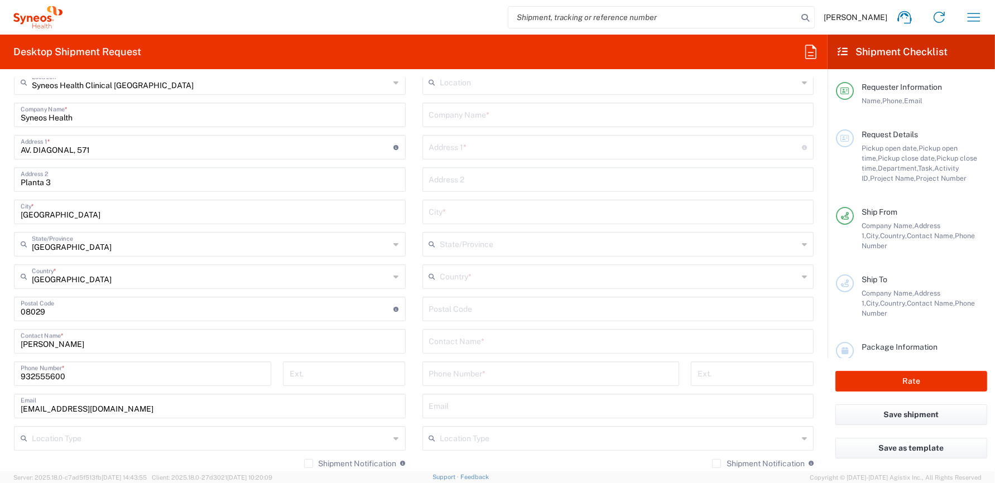
scroll to position [558, 0]
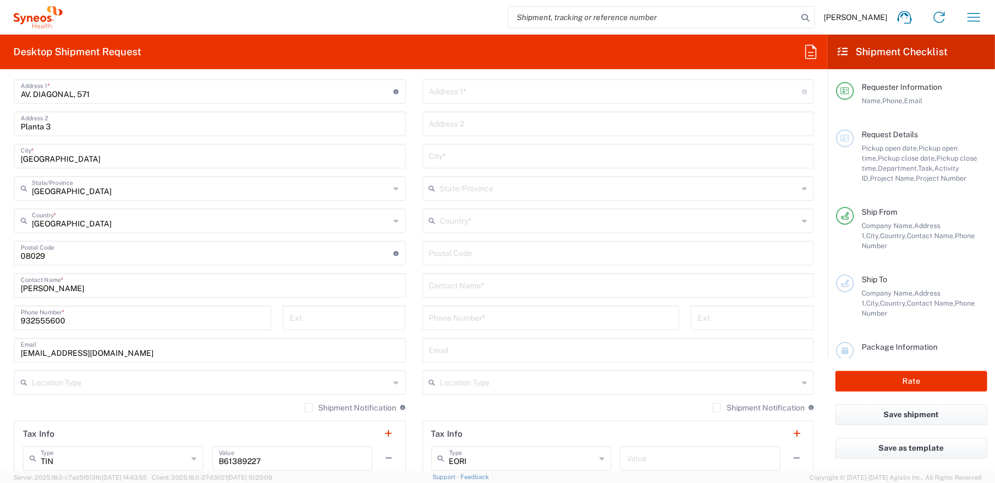
click at [188, 383] on input "text" at bounding box center [211, 382] width 358 height 20
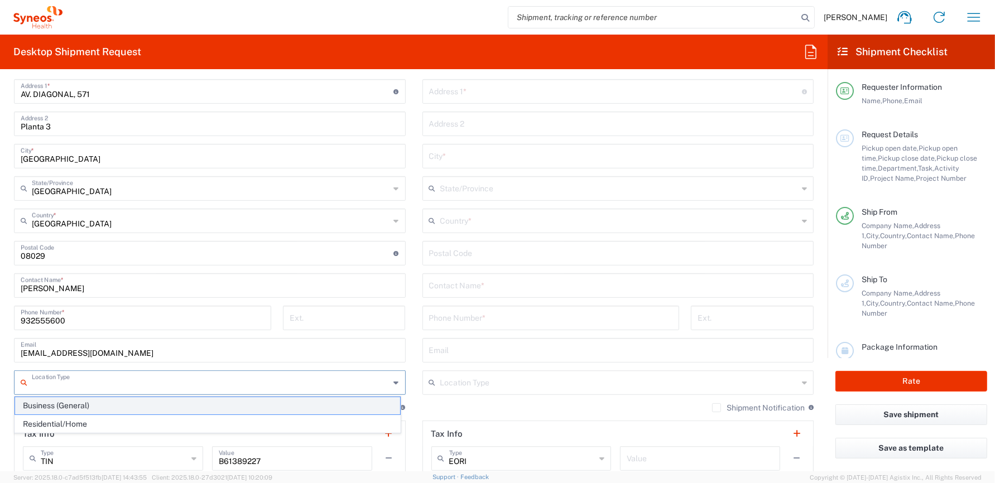
click at [65, 406] on span "Business (General)" at bounding box center [207, 405] width 385 height 17
type input "Business (General)"
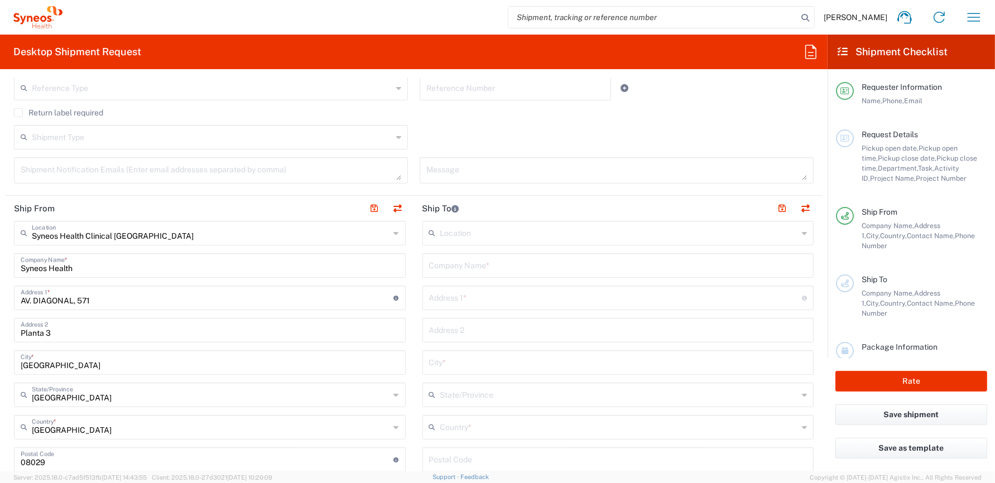
scroll to position [335, 0]
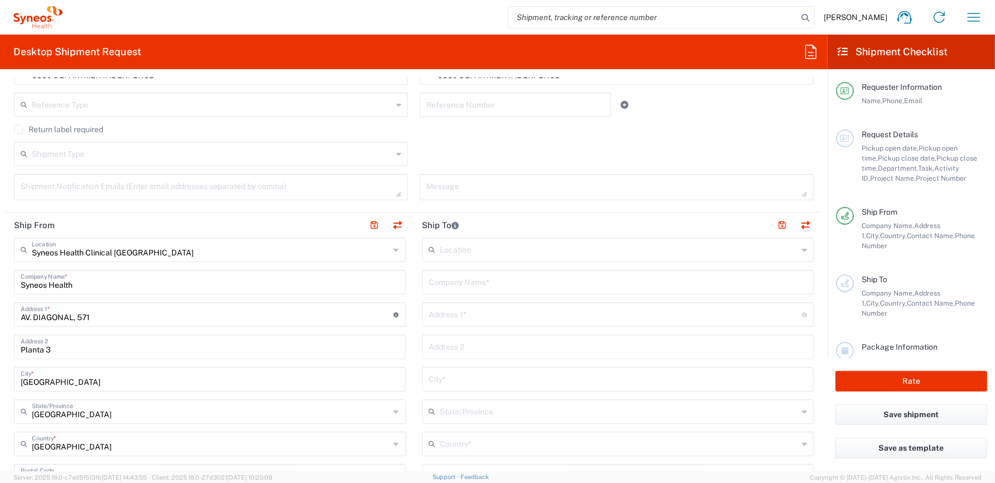
click at [484, 248] on input "text" at bounding box center [619, 249] width 358 height 20
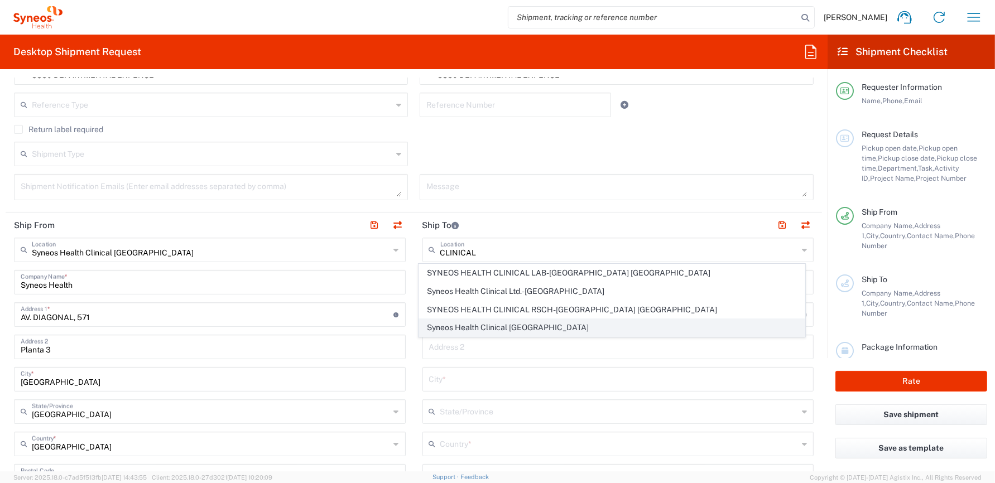
click at [498, 327] on span "Syneos Health Clinical [GEOGRAPHIC_DATA]" at bounding box center [611, 327] width 385 height 17
type input "Syneos Health Clinical [GEOGRAPHIC_DATA]"
type input "[PERSON_NAME][STREET_ADDRESS]"
type input "Planta 3"
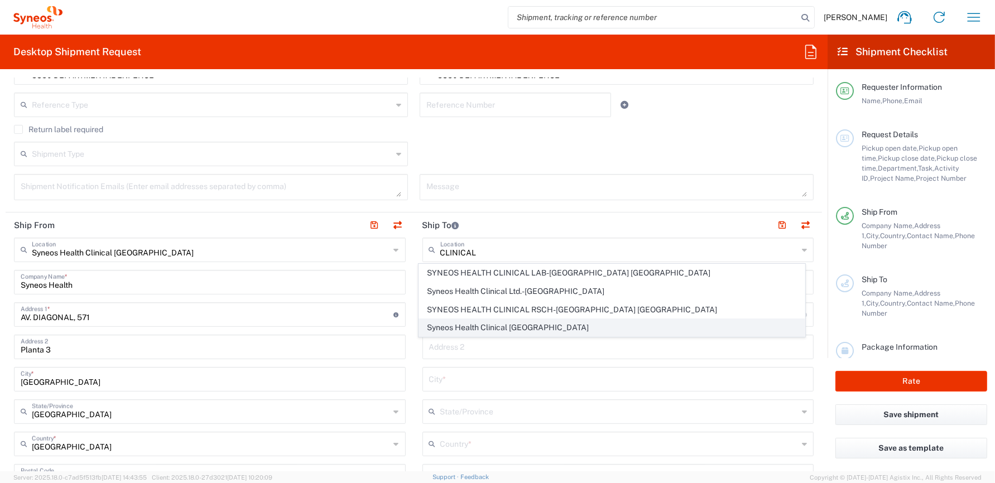
type input "[GEOGRAPHIC_DATA]"
type input "28020"
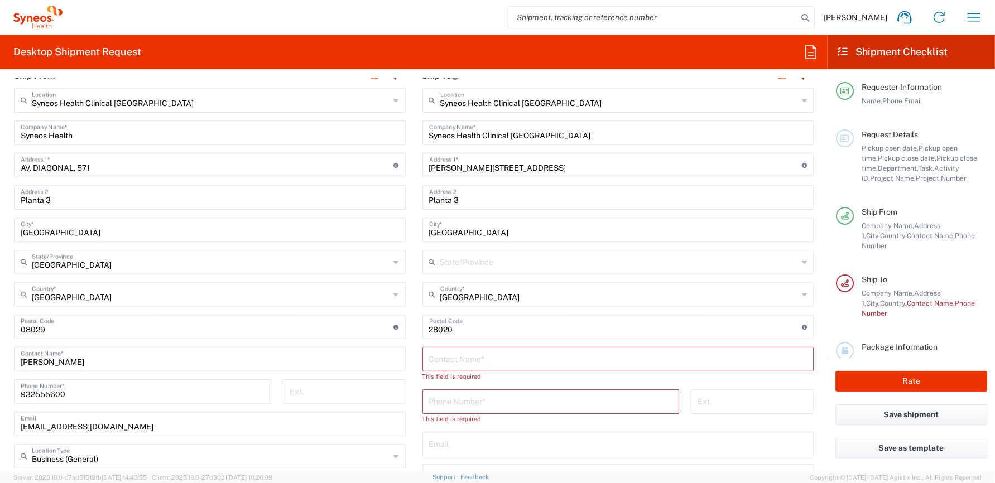
scroll to position [502, 0]
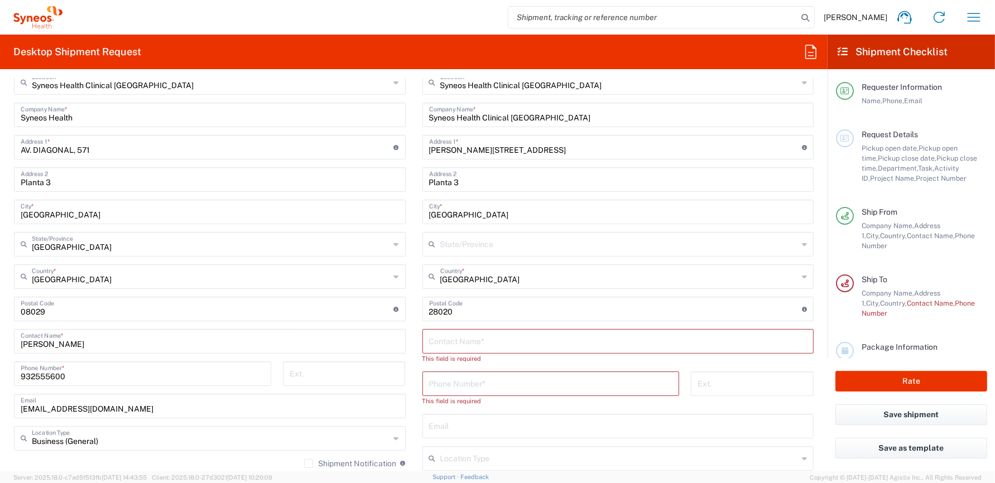
click at [498, 339] on input "text" at bounding box center [618, 341] width 378 height 20
type input "e"
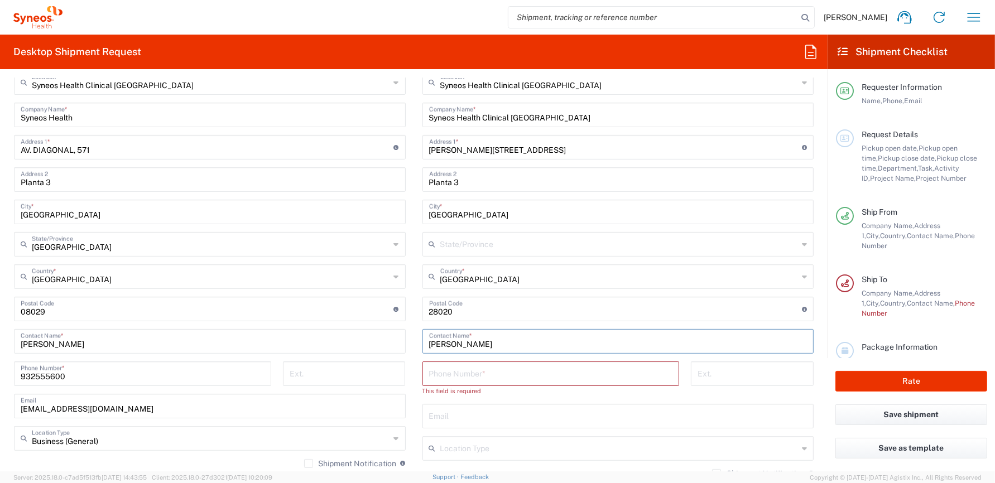
type input "[PERSON_NAME]"
click at [496, 372] on input "tel" at bounding box center [551, 373] width 244 height 20
click at [554, 377] on input "tel" at bounding box center [551, 373] width 244 height 20
type input "677925000"
type input "[GEOGRAPHIC_DATA]"
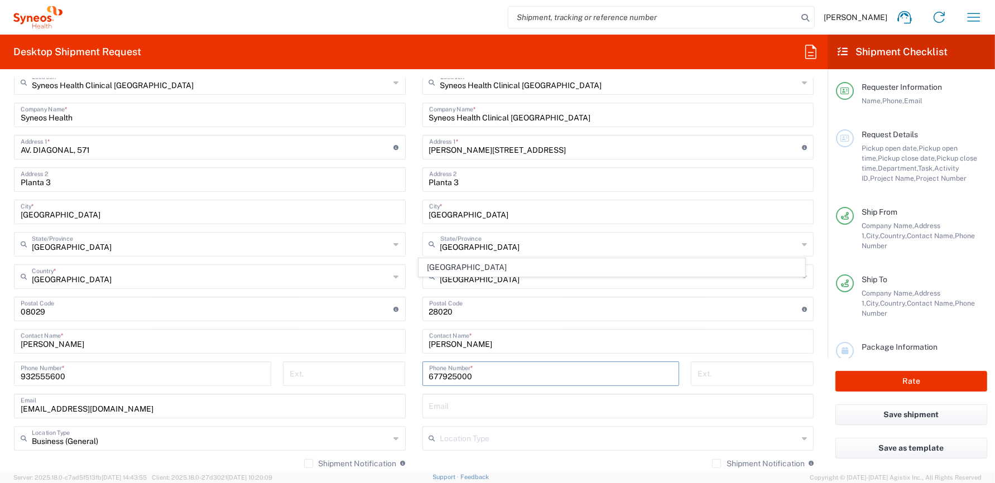
click at [493, 403] on input "text" at bounding box center [618, 406] width 378 height 20
type input "[PERSON_NAME][EMAIL_ADDRESS][PERSON_NAME][DOMAIN_NAME]"
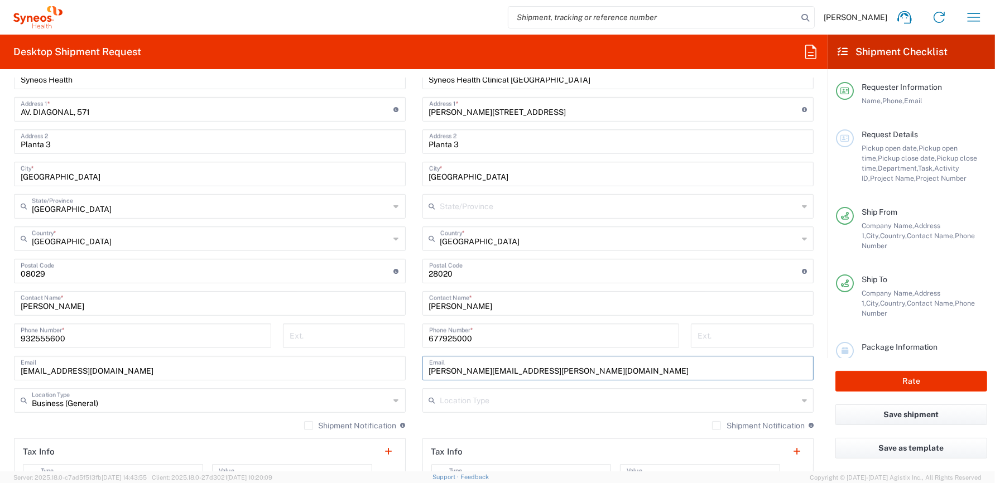
scroll to position [558, 0]
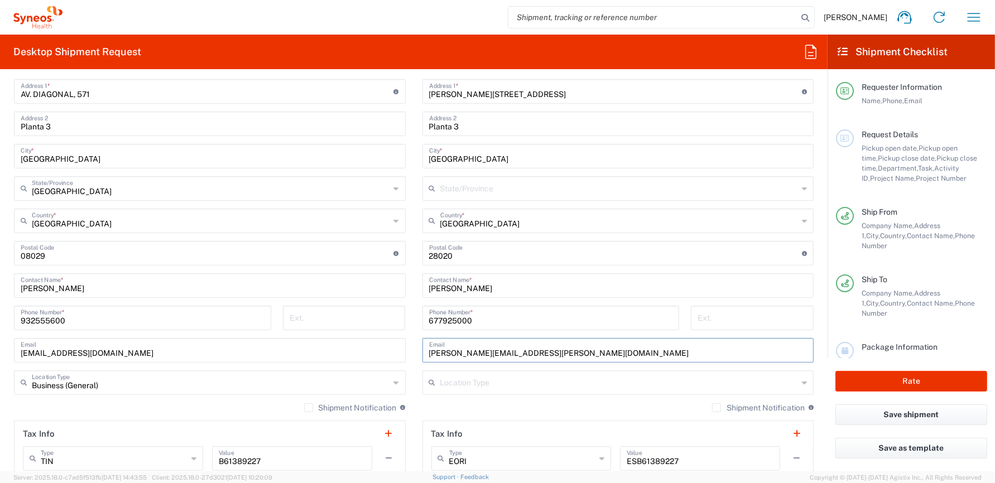
click at [467, 384] on input "text" at bounding box center [619, 382] width 358 height 20
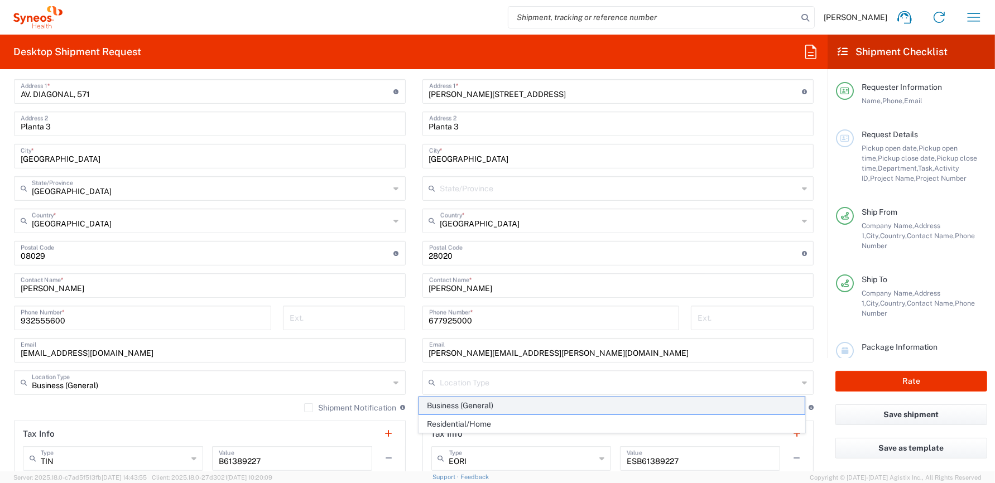
click at [460, 405] on span "Business (General)" at bounding box center [611, 405] width 385 height 17
type input "Business (General)"
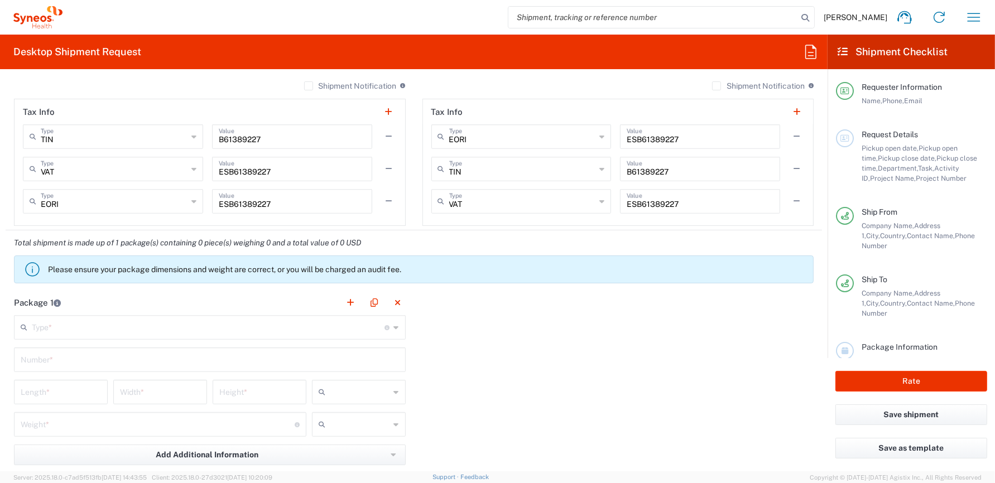
scroll to position [893, 0]
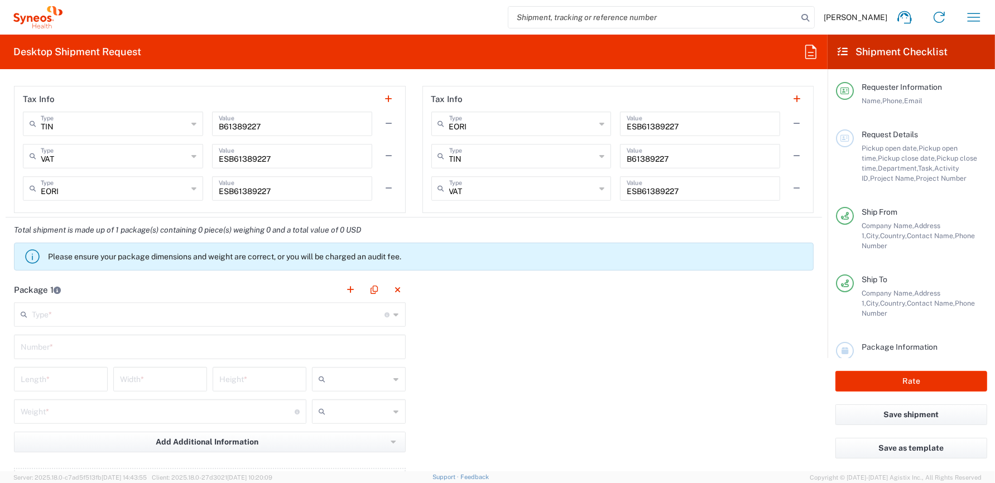
click at [179, 310] on input "text" at bounding box center [208, 314] width 353 height 20
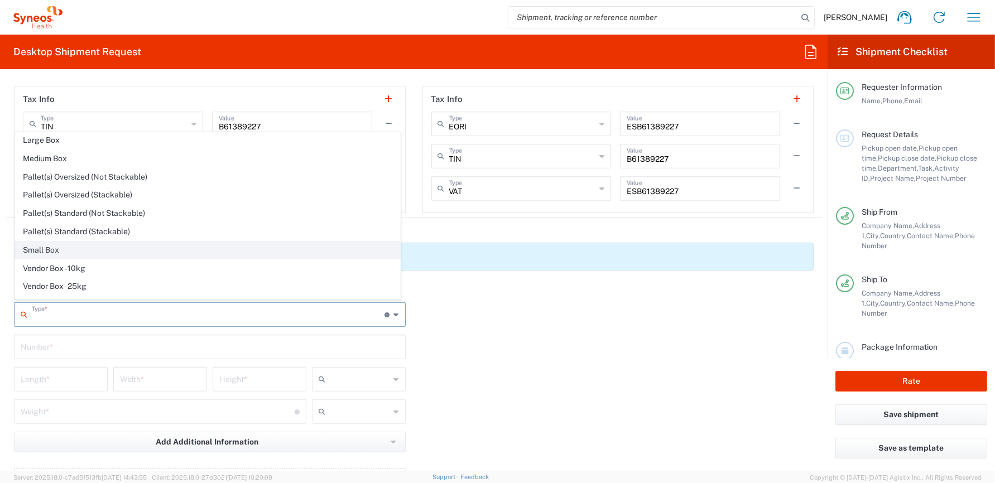
scroll to position [30, 0]
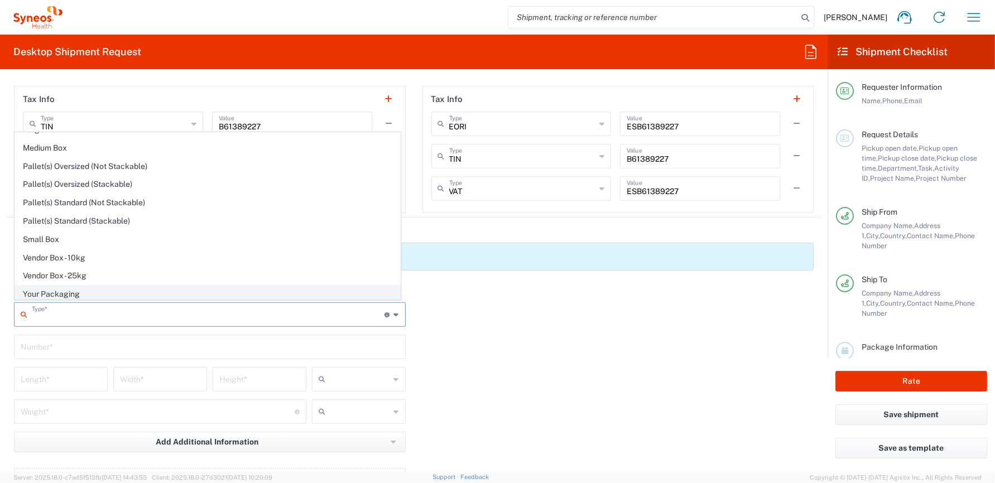
click at [66, 293] on span "Your Packaging" at bounding box center [207, 294] width 385 height 17
type input "Your Packaging"
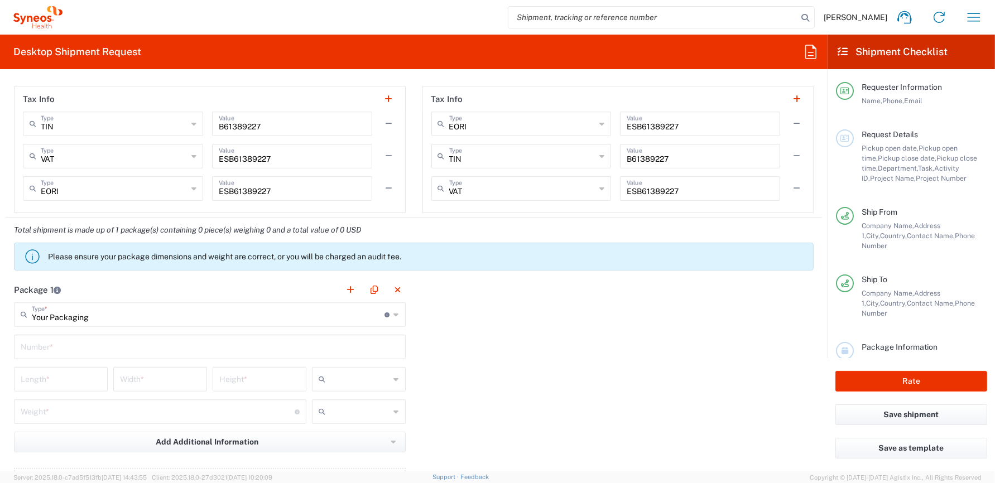
click at [181, 344] on input "text" at bounding box center [210, 347] width 378 height 20
type input "1"
click at [587, 390] on div "Package 1 Your Packaging Type * Material used to package goods Envelope Large B…" at bounding box center [414, 399] width 816 height 245
click at [45, 377] on input "number" at bounding box center [61, 379] width 80 height 20
click at [355, 382] on input "text" at bounding box center [360, 380] width 60 height 18
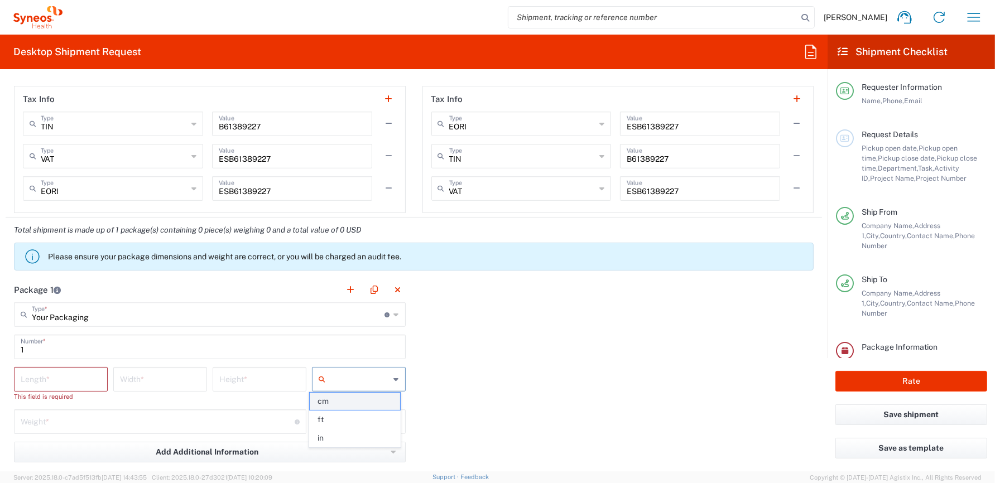
click at [342, 406] on span "cm" at bounding box center [355, 401] width 90 height 17
type input "cm"
click at [79, 373] on input "number" at bounding box center [61, 379] width 80 height 20
type input "45"
type input "29"
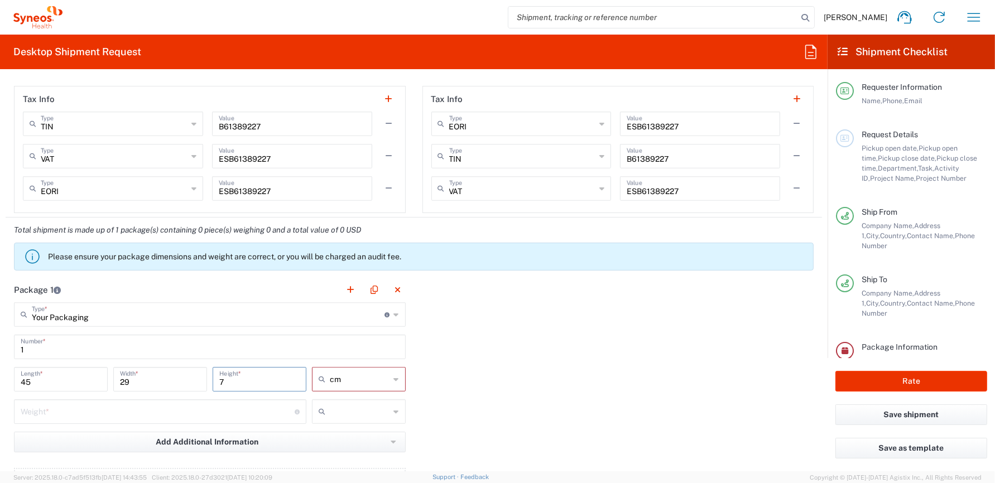
type input "7"
type input "cm"
click at [329, 404] on span "cm" at bounding box center [355, 401] width 90 height 17
click at [175, 410] on input "number" at bounding box center [158, 411] width 274 height 20
type input "3"
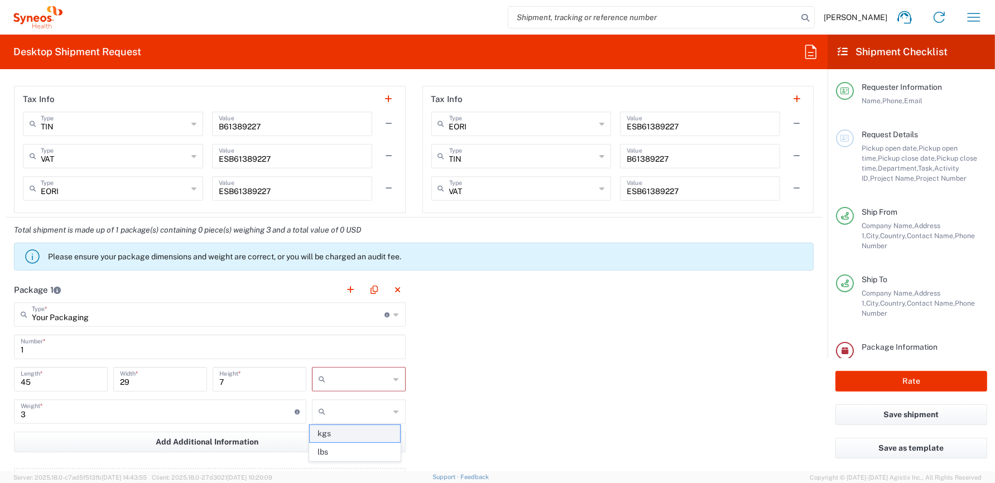
click at [336, 433] on span "kgs" at bounding box center [355, 433] width 90 height 17
type input "kgs"
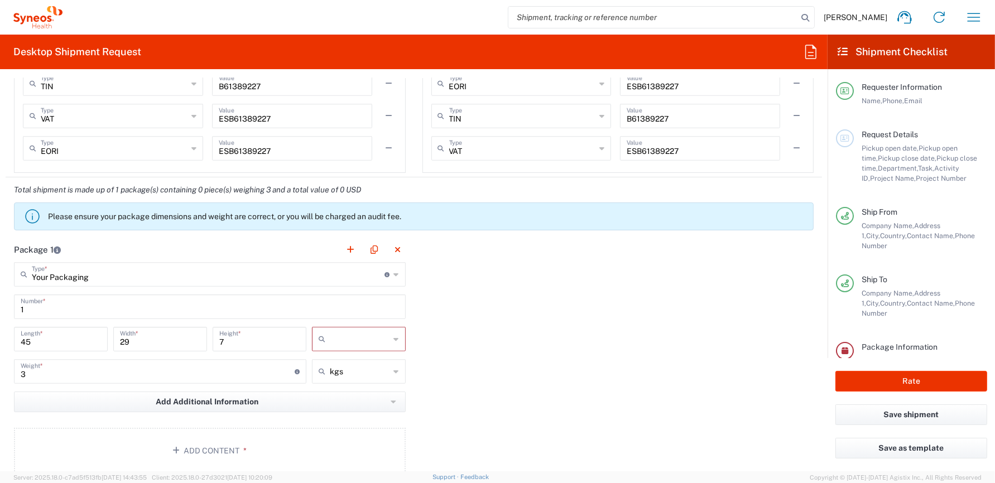
scroll to position [1005, 0]
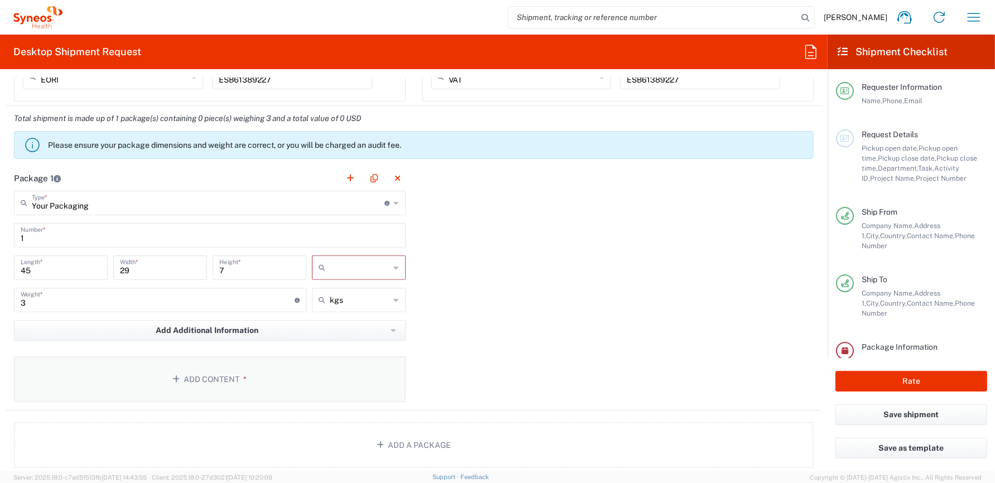
click at [230, 382] on button "Add Content *" at bounding box center [210, 380] width 392 height 46
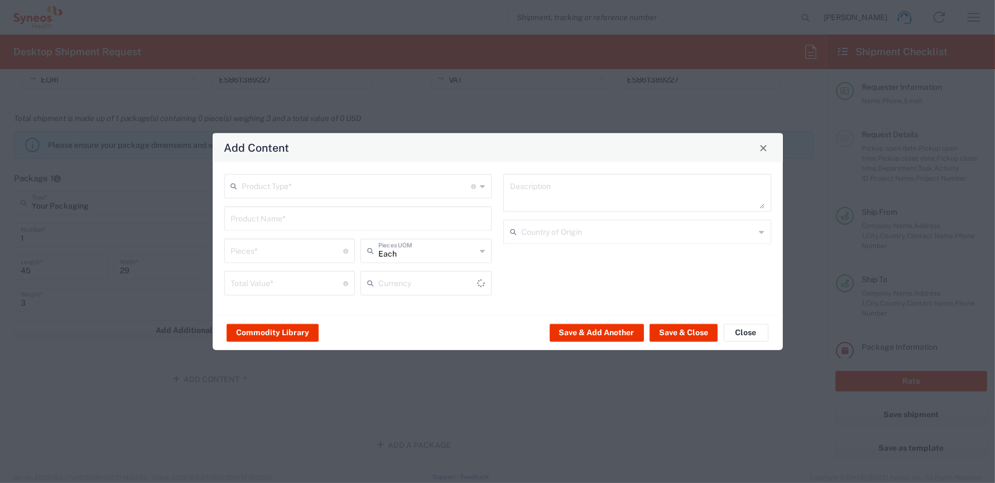
type input "US Dollar"
click at [331, 188] on input "text" at bounding box center [356, 186] width 229 height 20
click at [285, 214] on span "Documents" at bounding box center [358, 210] width 266 height 17
type input "Documents"
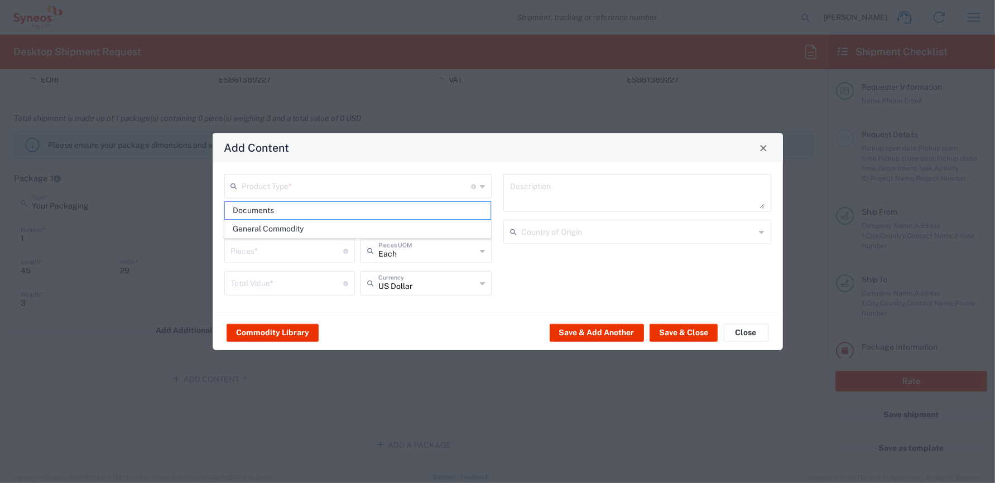
type input "1"
type textarea "Documents"
click at [291, 195] on input "Documents" at bounding box center [356, 186] width 229 height 20
click at [277, 231] on span "General Commodity" at bounding box center [358, 228] width 266 height 17
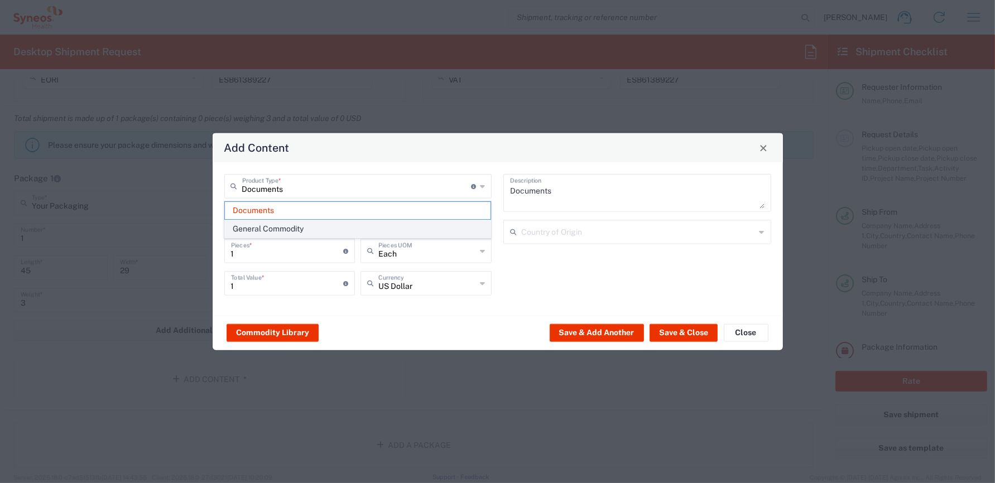
type input "General Commodity"
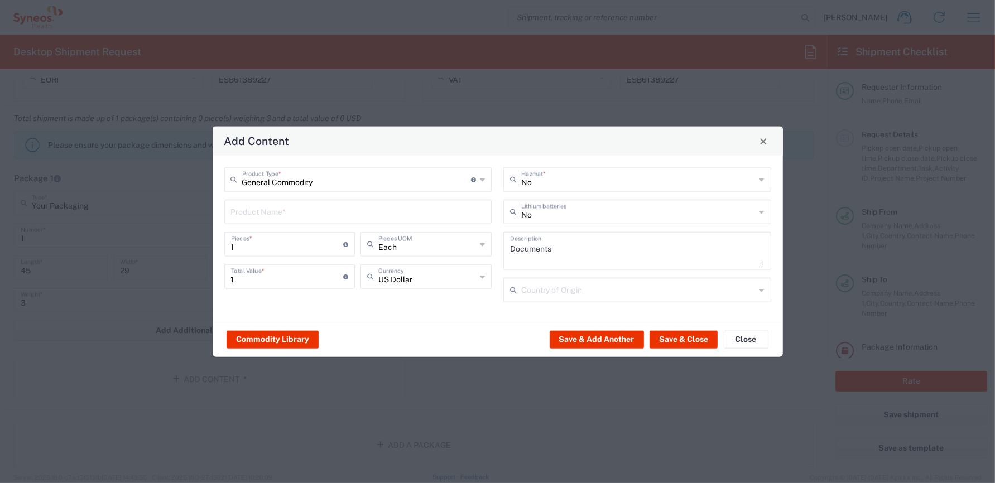
click at [277, 214] on input "text" at bounding box center [358, 211] width 254 height 20
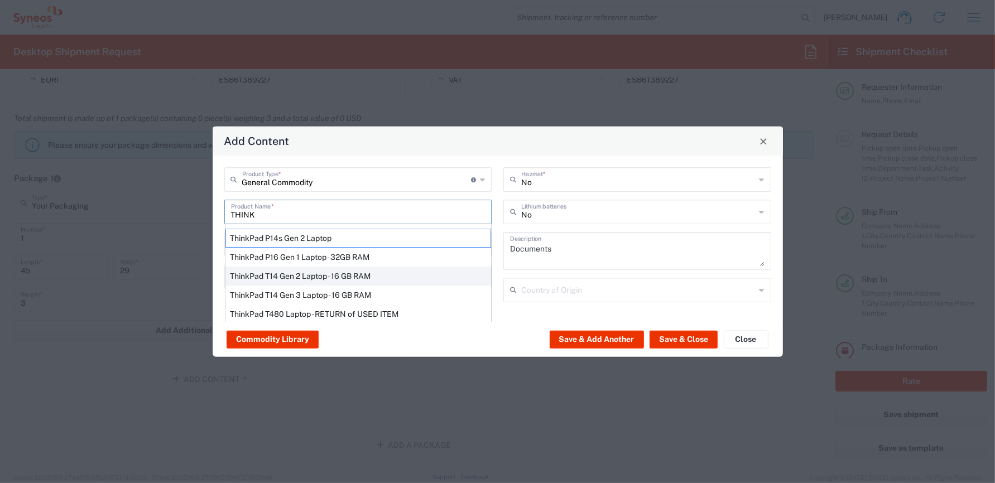
click at [315, 272] on div "ThinkPad T14 Gen 2 Laptop - 16 GB RAM" at bounding box center [358, 276] width 266 height 19
type input "ThinkPad T14 Gen 2 Laptop - 16 GB RAM"
type textarea "Intel Core i7-1156G7 vProÂ® Processor - 14"- 16 GB RAM - 512 GB SSD"
type input "[GEOGRAPHIC_DATA]"
type input "Yes"
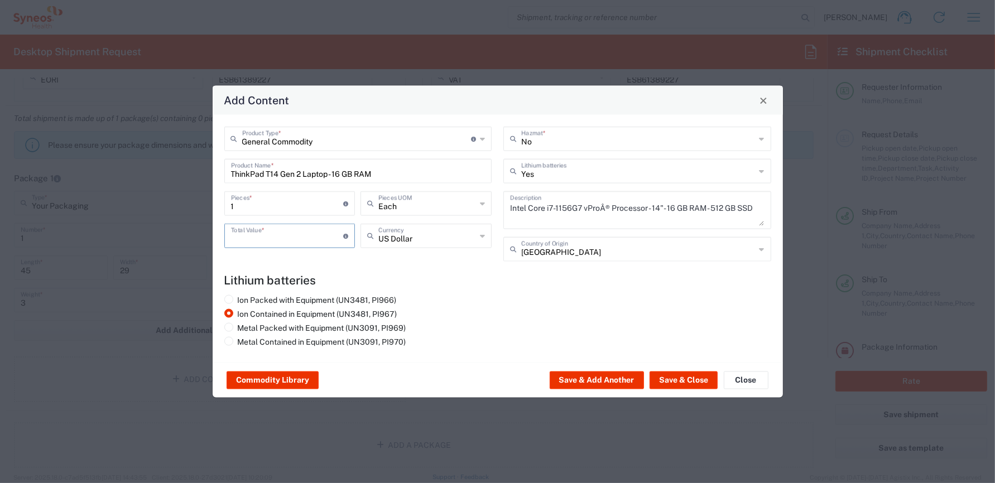
click at [292, 237] on input "number" at bounding box center [287, 235] width 113 height 20
type input "1000"
click at [474, 295] on agx-lithium-batteries-content "Lithium batteries Ion Packed with Equipment (UN3481, PI966) Ion Contained in Eq…" at bounding box center [497, 312] width 547 height 78
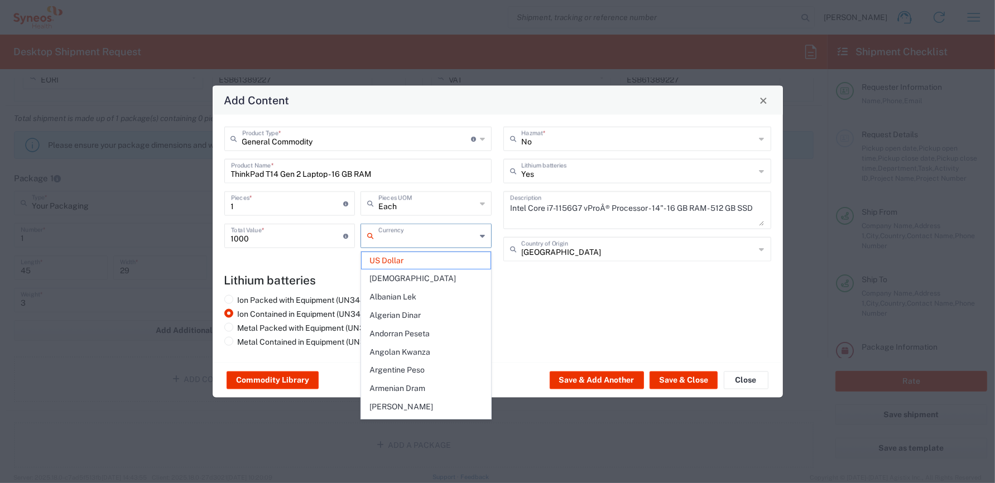
click at [438, 241] on input "text" at bounding box center [427, 235] width 98 height 20
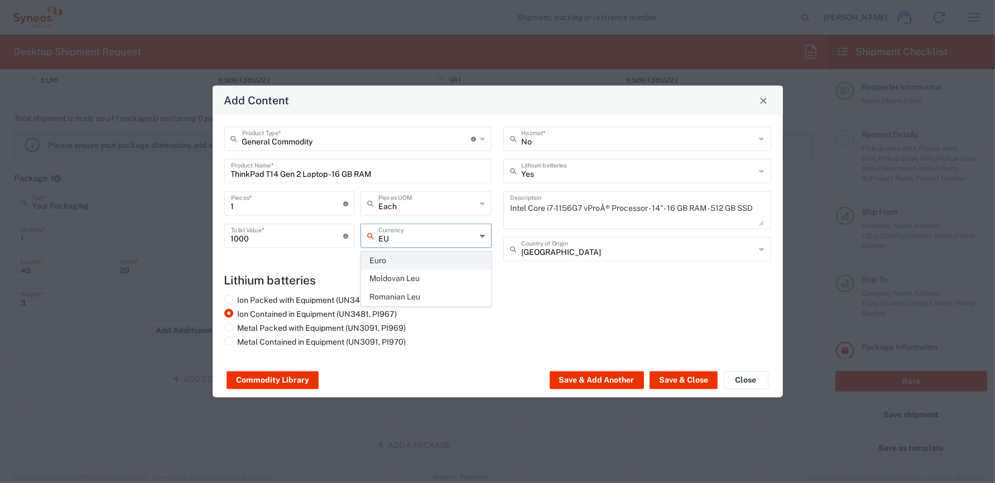
click at [410, 258] on span "Euro" at bounding box center [426, 260] width 129 height 17
type input "Euro"
click at [682, 379] on button "Save & Close" at bounding box center [684, 381] width 68 height 18
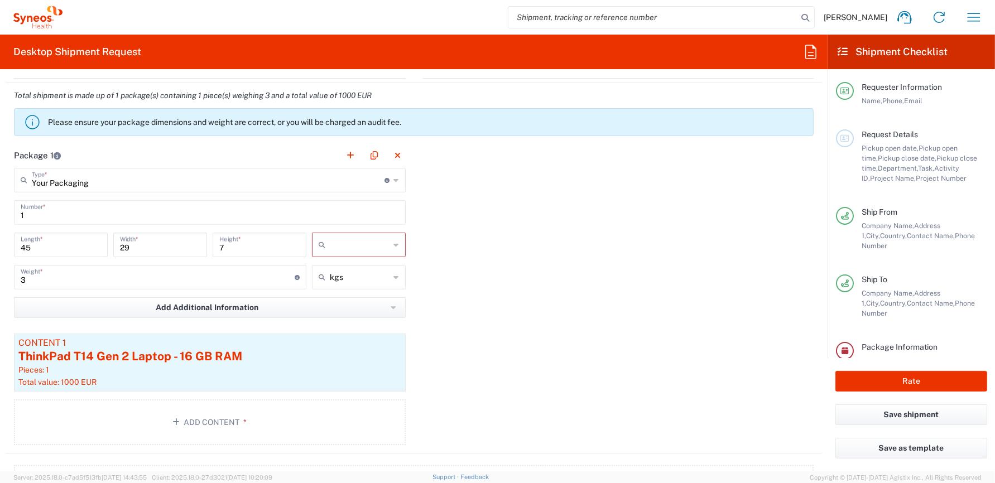
scroll to position [1060, 0]
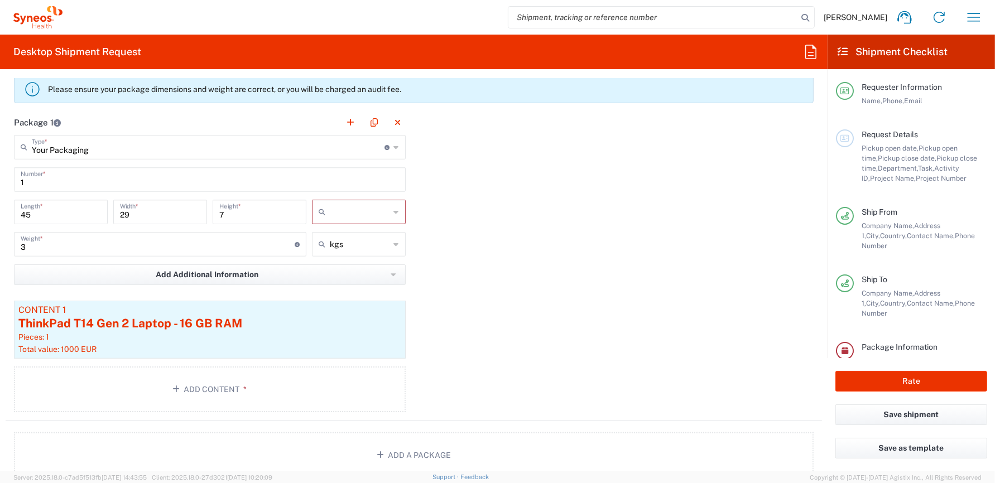
click at [347, 208] on input "text" at bounding box center [360, 212] width 60 height 18
click at [334, 235] on span "cm" at bounding box center [355, 233] width 90 height 17
type input "cm"
click at [482, 223] on div "Package 1 Your Packaging Type * Material used to package goods Envelope Large B…" at bounding box center [414, 265] width 816 height 311
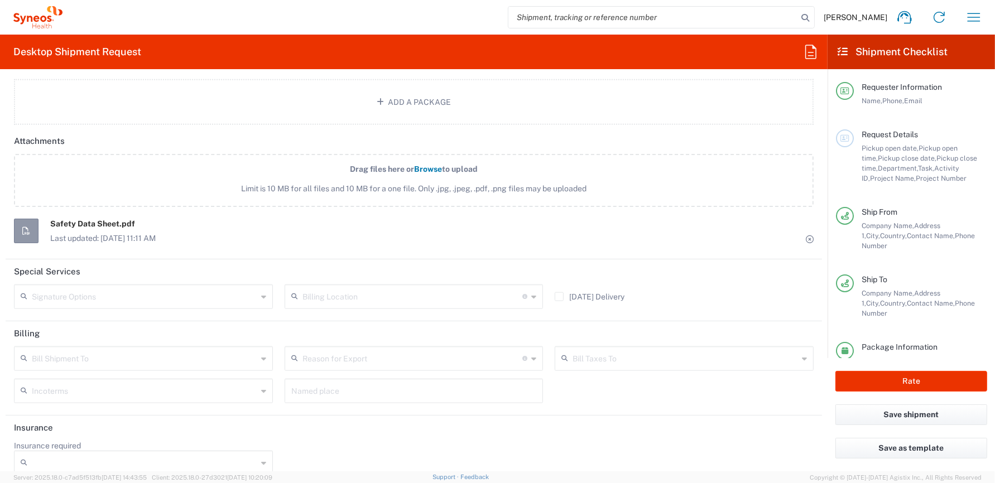
scroll to position [1424, 0]
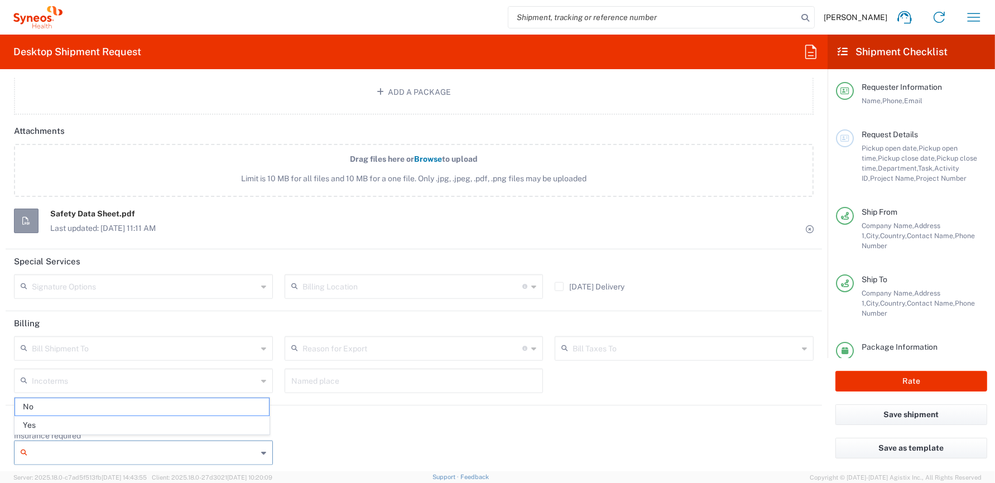
click at [79, 446] on input "Insurance required" at bounding box center [144, 453] width 225 height 18
click at [63, 423] on span "Yes" at bounding box center [142, 425] width 254 height 17
type input "Yes"
click at [306, 450] on input "Insurance Value" at bounding box center [414, 453] width 246 height 18
type input "1000"
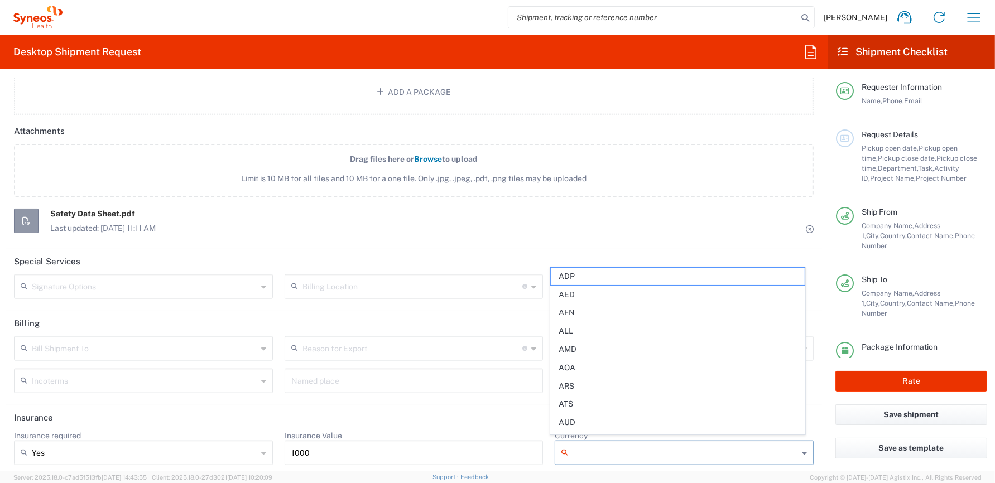
click at [582, 450] on input "Currency" at bounding box center [685, 453] width 225 height 18
click at [578, 425] on span "EUR" at bounding box center [678, 425] width 254 height 17
type input "EUR"
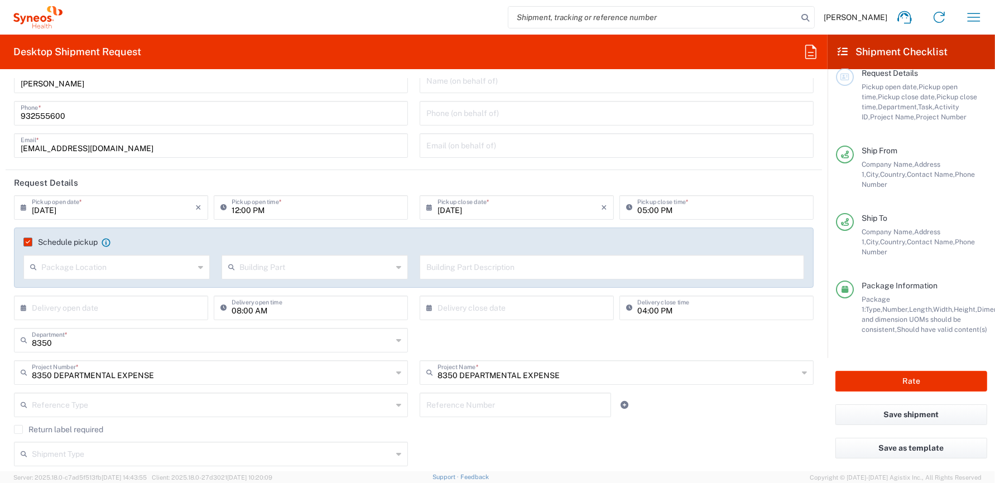
scroll to position [0, 0]
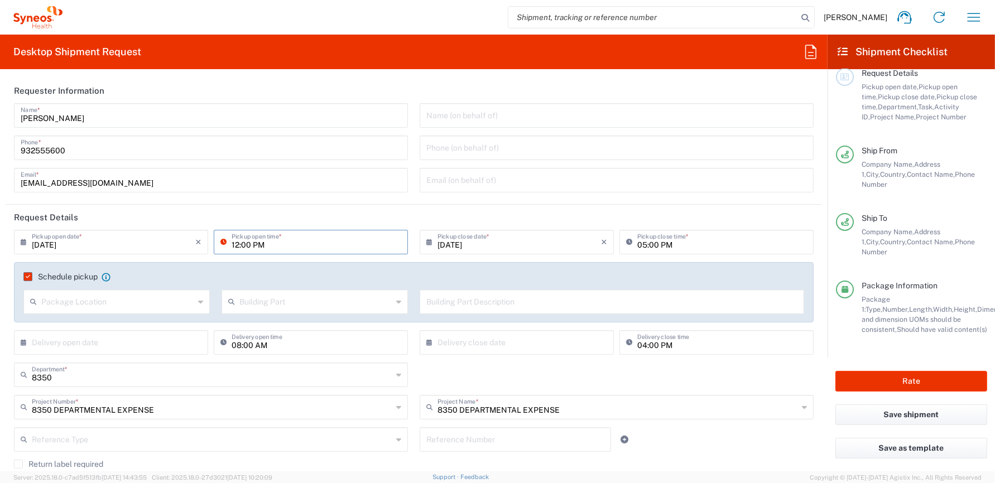
click at [245, 246] on input "12:00 PM" at bounding box center [317, 242] width 170 height 20
click at [248, 245] on input "12:00 PM" at bounding box center [317, 242] width 170 height 20
type input "12:30 PM"
click at [761, 220] on header "Request Details" at bounding box center [414, 217] width 816 height 25
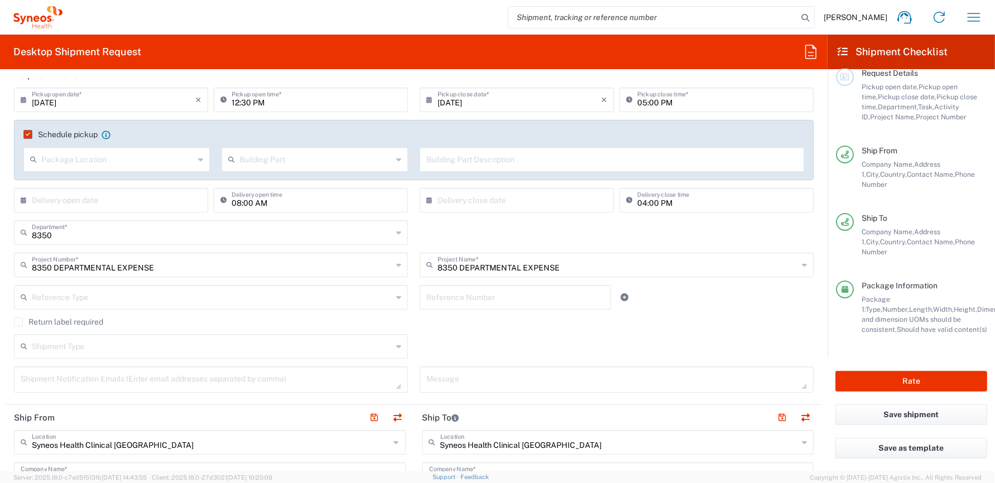
scroll to position [167, 0]
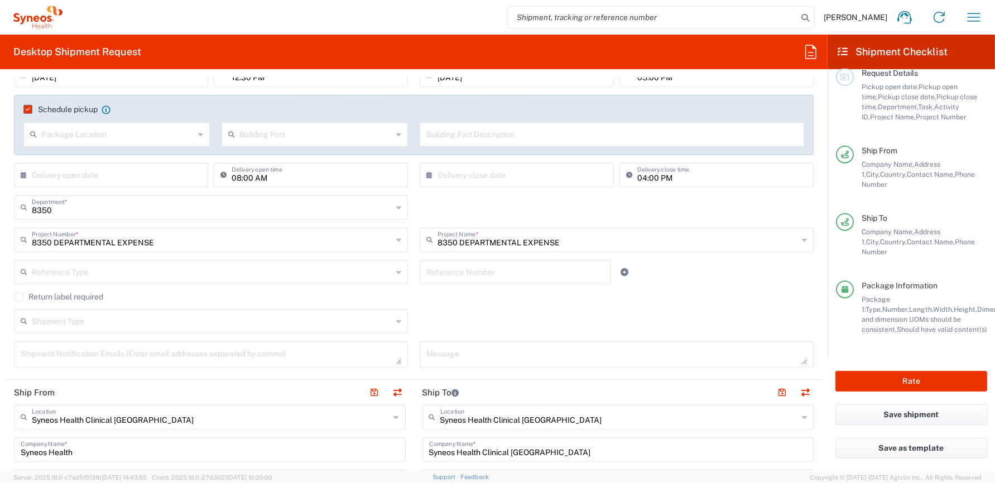
click at [681, 297] on agx-checkbox-control "Return label required" at bounding box center [414, 296] width 800 height 9
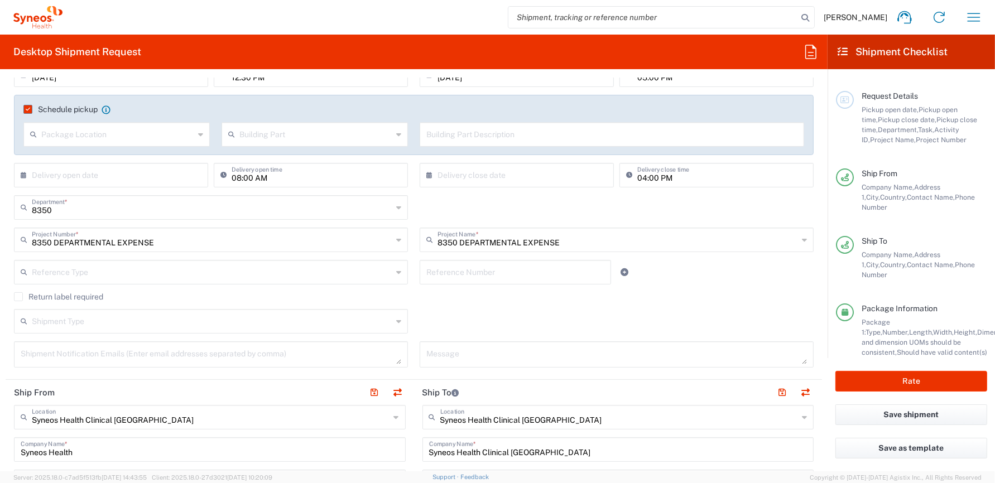
scroll to position [70, 0]
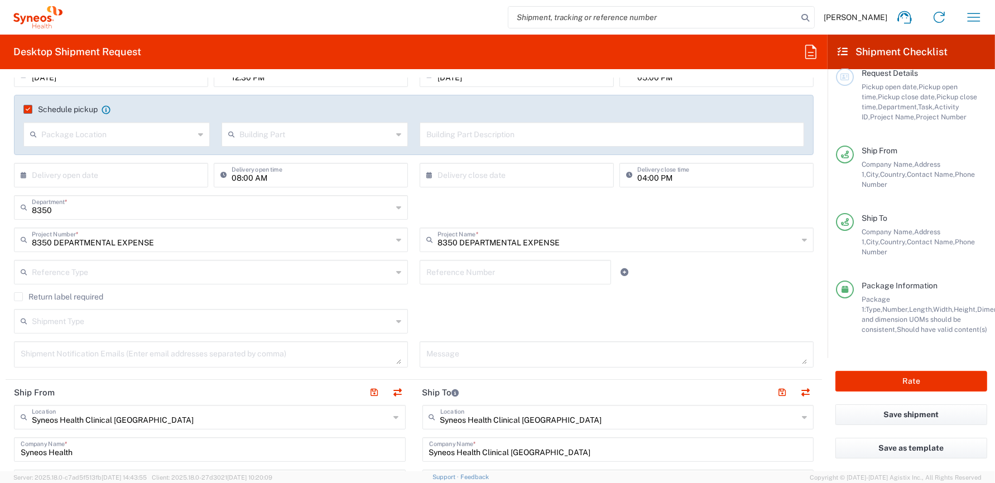
click at [718, 312] on div "Shipment Type Batch Regular" at bounding box center [413, 325] width 811 height 32
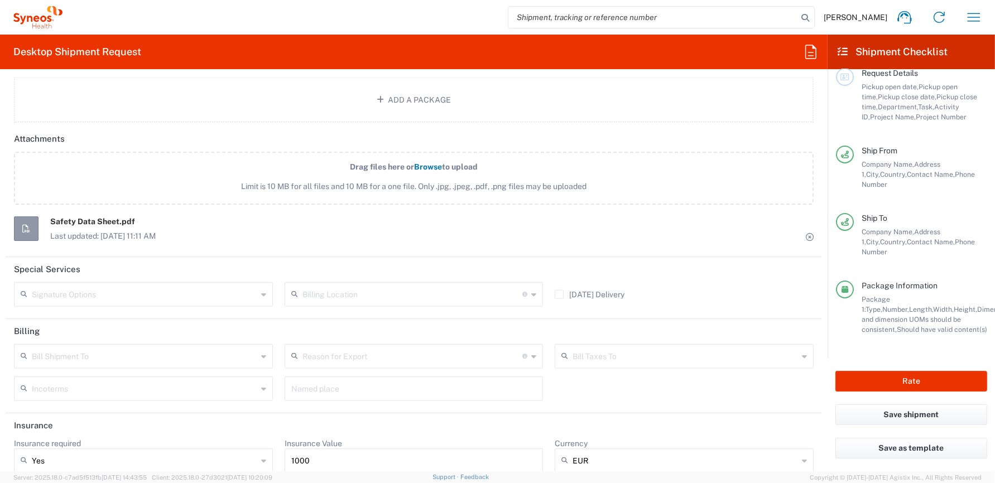
scroll to position [1424, 0]
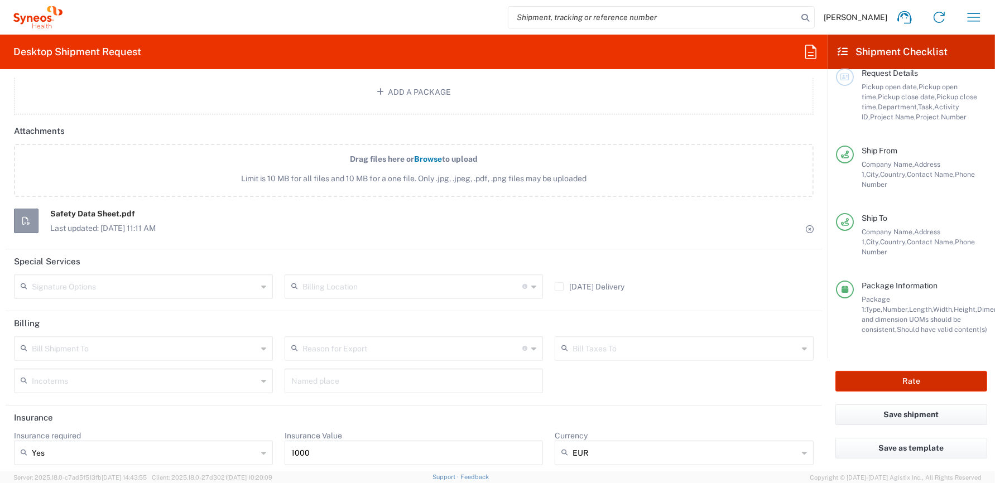
click at [907, 381] on button "Rate" at bounding box center [911, 381] width 152 height 21
type input "8350 DEPARTMENTAL EXPENSE"
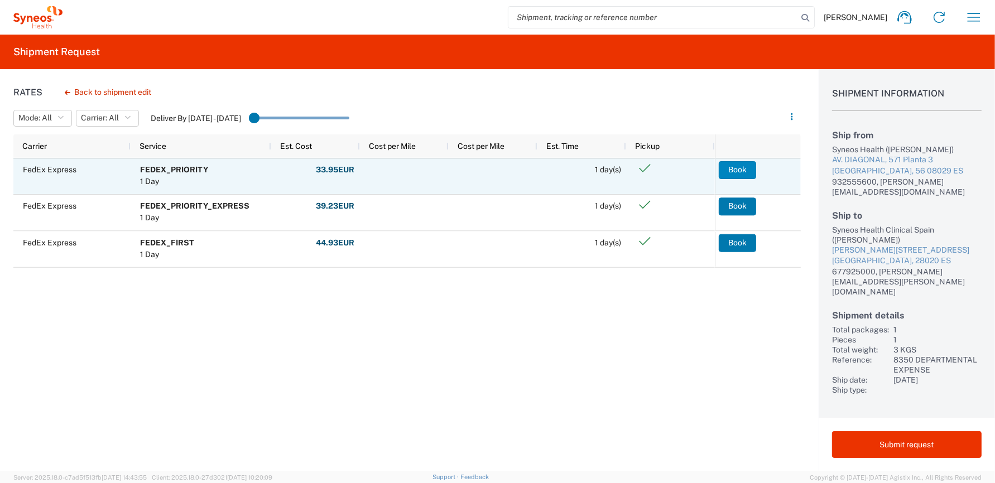
click at [733, 167] on button "Book" at bounding box center [737, 170] width 37 height 18
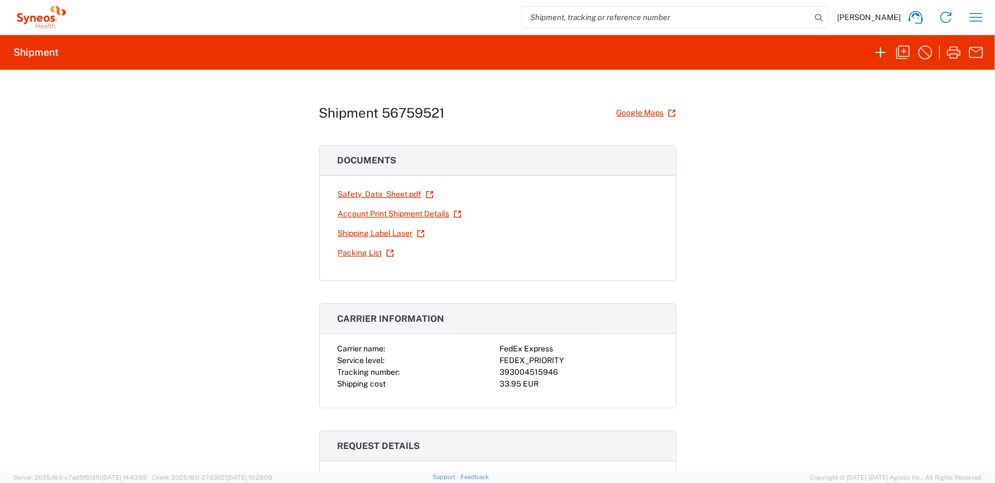
click at [539, 217] on div at bounding box center [579, 214] width 158 height 20
click at [509, 227] on div at bounding box center [579, 234] width 158 height 20
click at [363, 231] on link "Shipping Label Laser" at bounding box center [382, 234] width 88 height 20
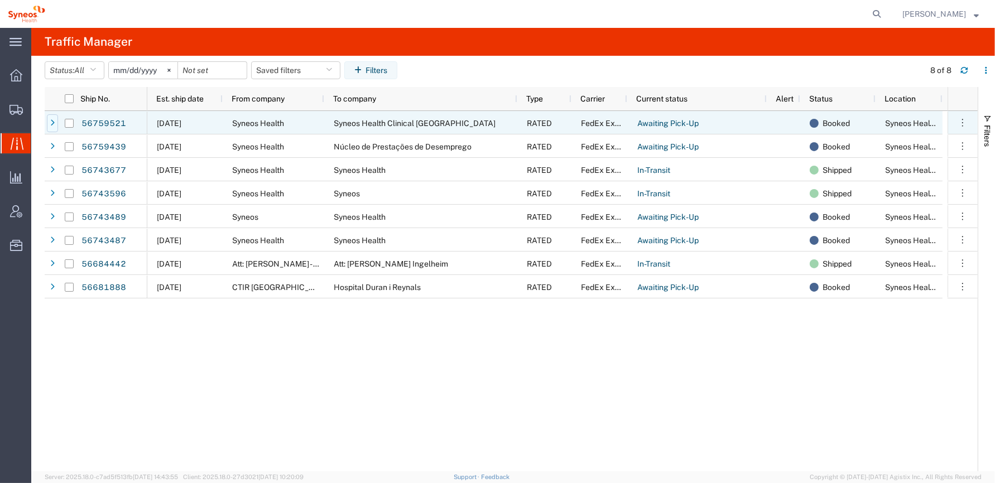
click at [50, 122] on icon at bounding box center [52, 123] width 4 height 8
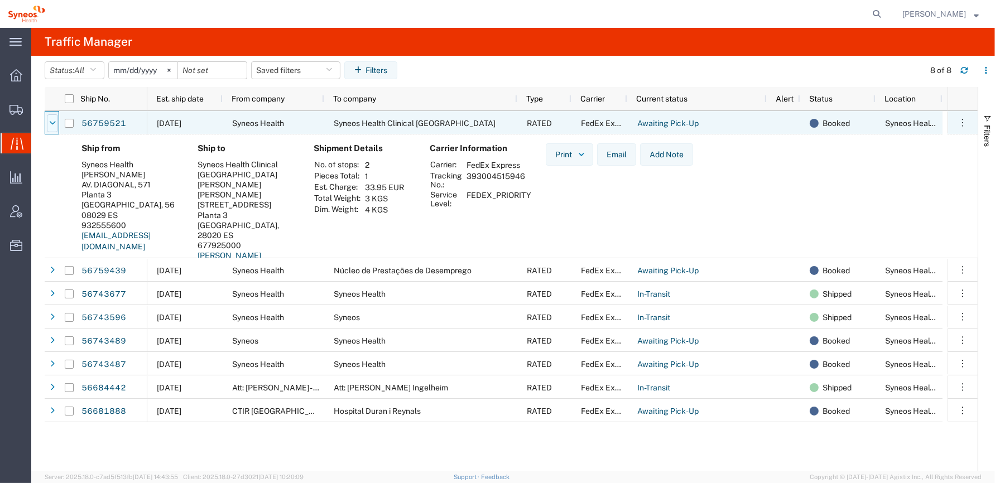
click at [50, 124] on icon at bounding box center [52, 123] width 7 height 8
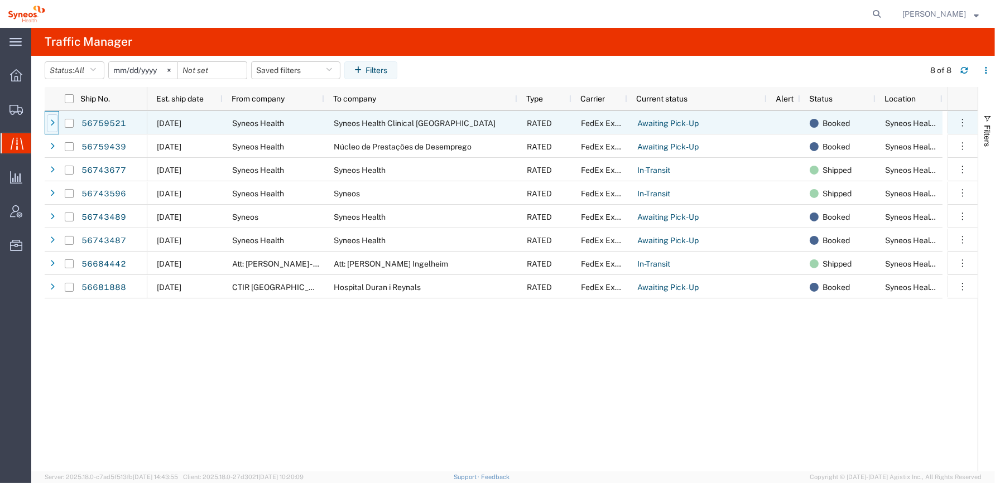
click at [52, 124] on icon at bounding box center [52, 123] width 4 height 8
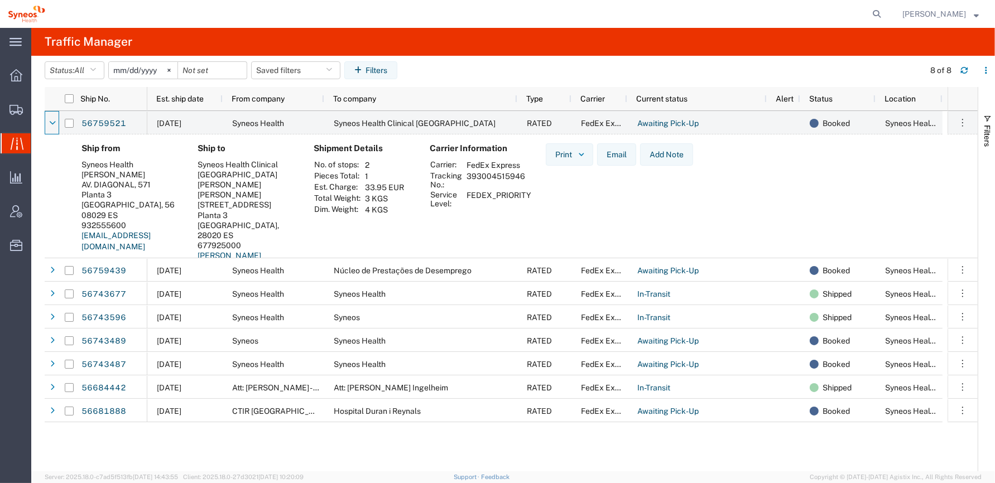
click at [463, 199] on td "FEDEX_PRIORITY" at bounding box center [499, 199] width 73 height 19
click at [49, 121] on icon at bounding box center [52, 123] width 7 height 8
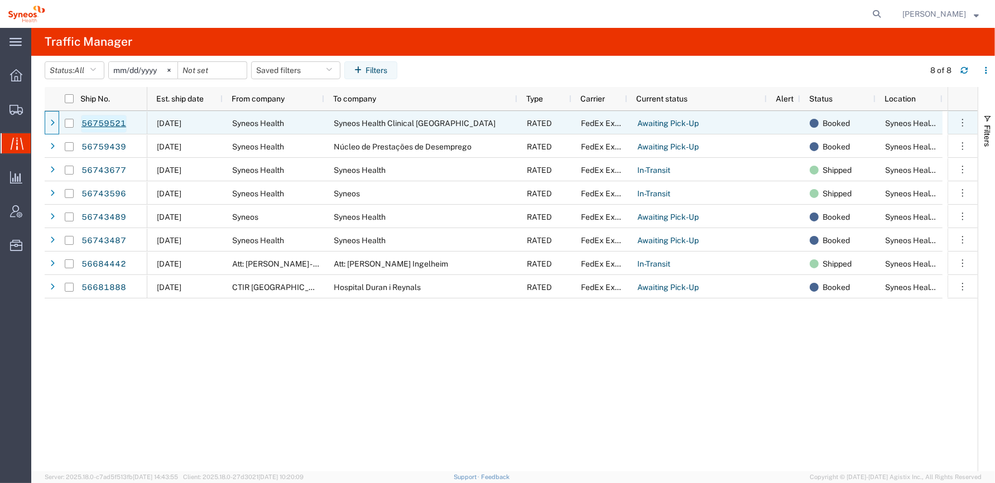
click at [102, 122] on link "56759521" at bounding box center [104, 124] width 46 height 18
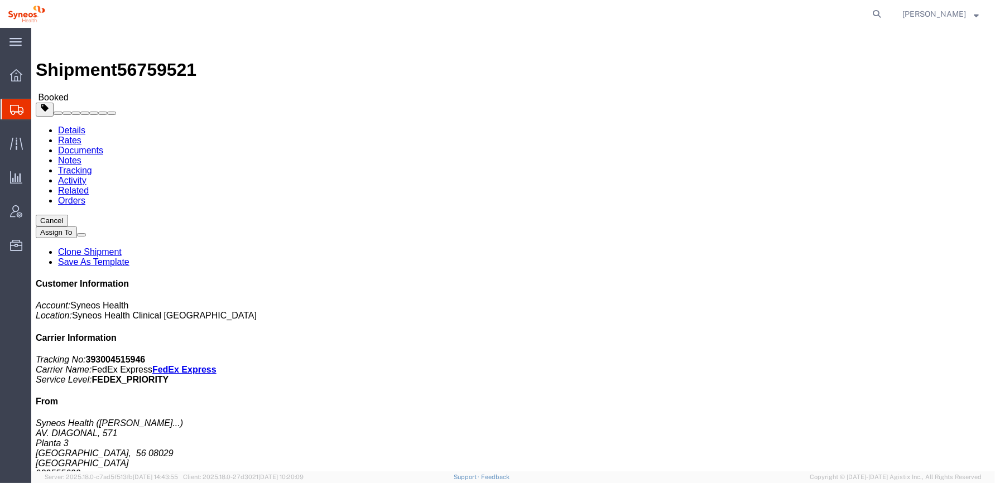
click b "8350 DEPARTMENTAL EXPENSE"
click span "button"
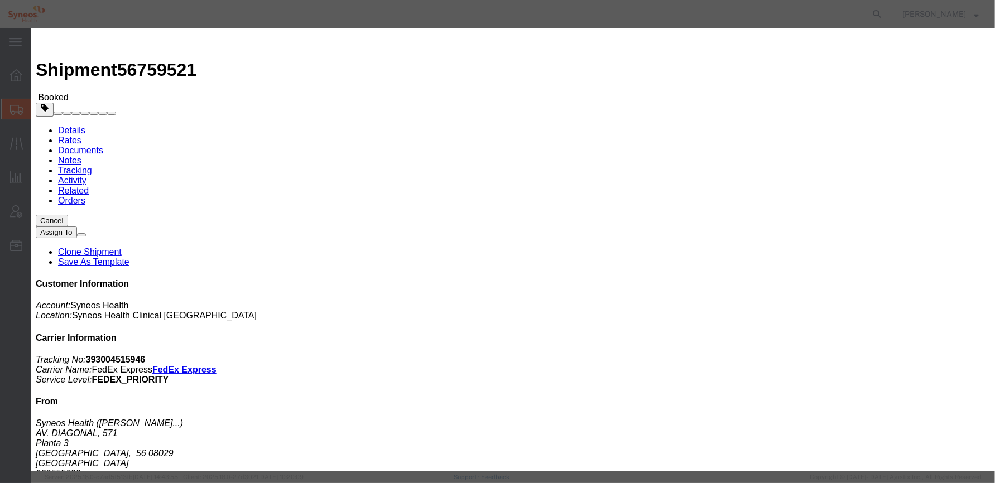
drag, startPoint x: 507, startPoint y: 60, endPoint x: 482, endPoint y: 60, distance: 25.7
click div "8350 DEPARTMENTAL EXPENSE"
type input "4510 DEPARTMENTAL EXPENSE"
drag, startPoint x: 506, startPoint y: 79, endPoint x: 477, endPoint y: 78, distance: 29.6
click div "Select Account Type Activity ID Airline Appointment Number ASN Batch Request # …"
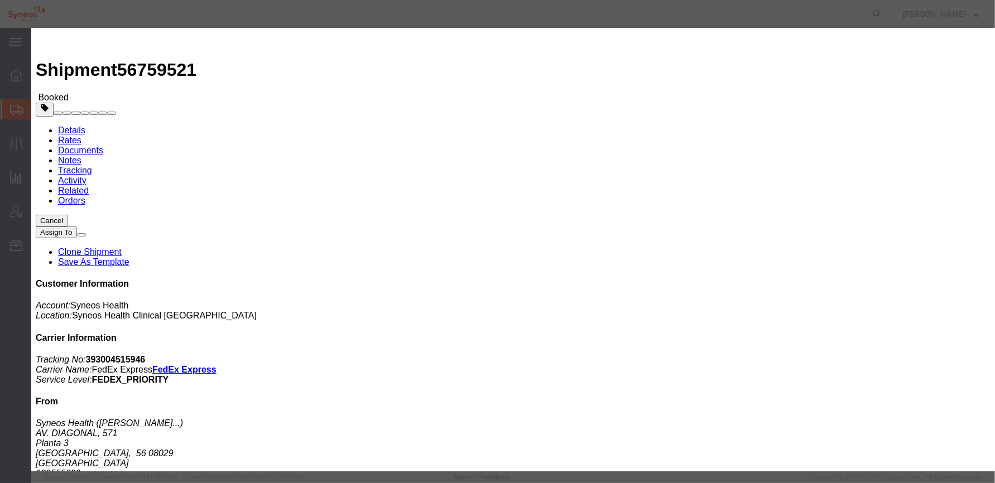
type input "4510 DEPARTMENTAL EXPENSE"
drag, startPoint x: 510, startPoint y: 102, endPoint x: 472, endPoint y: 101, distance: 38.0
click div "Select Account Type Activity ID Airline Appointment Number ASN Batch Request # …"
type input "4510"
click button "Save"
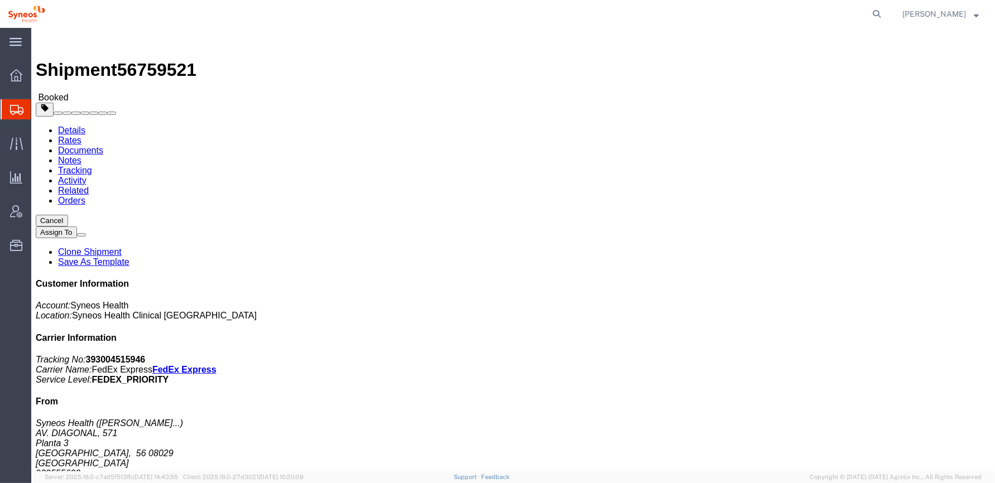
click div "Shipment Detail Ship From Syneos Health ([PERSON_NAME]) AV. [STREET_ADDRESS] 93…"
